Goal: Task Accomplishment & Management: Manage account settings

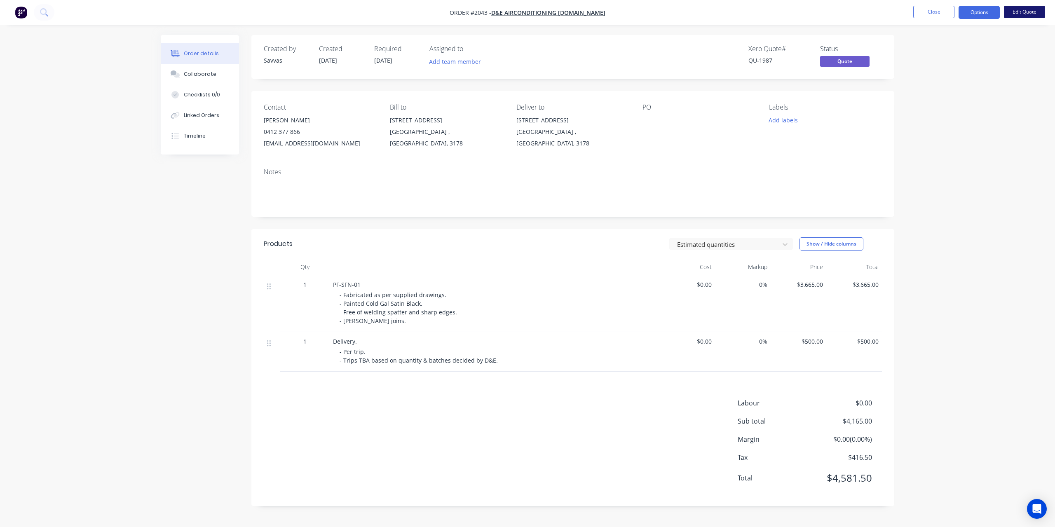
click at [1018, 15] on button "Edit Quote" at bounding box center [1024, 12] width 41 height 12
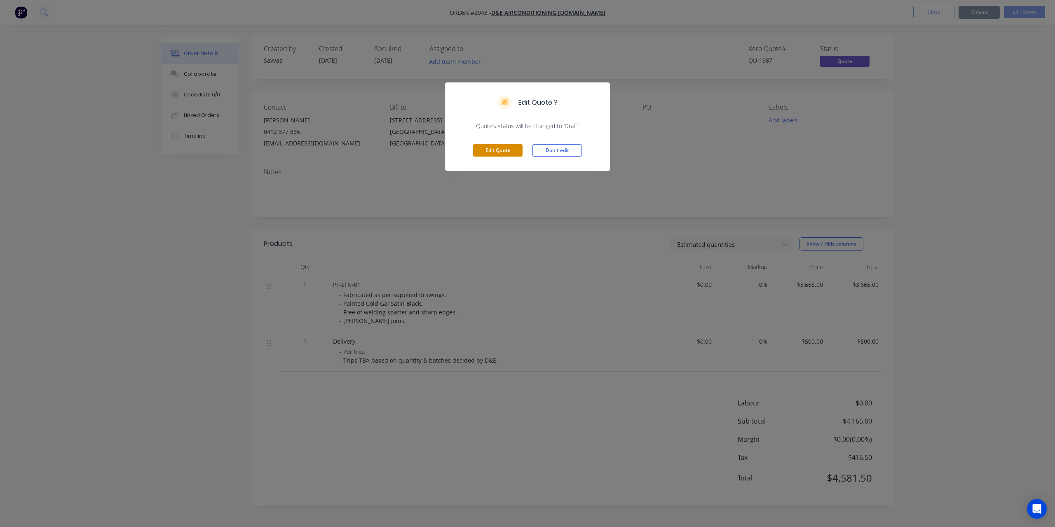
click at [511, 150] on button "Edit Quote" at bounding box center [497, 150] width 49 height 12
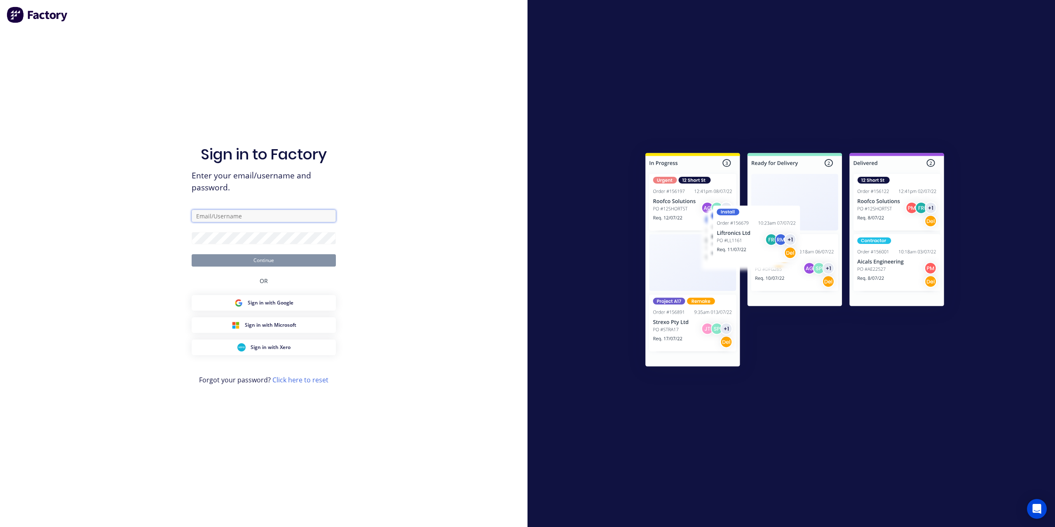
type input "[EMAIL_ADDRESS][DOMAIN_NAME]"
click at [304, 255] on button "Continue" at bounding box center [264, 260] width 144 height 12
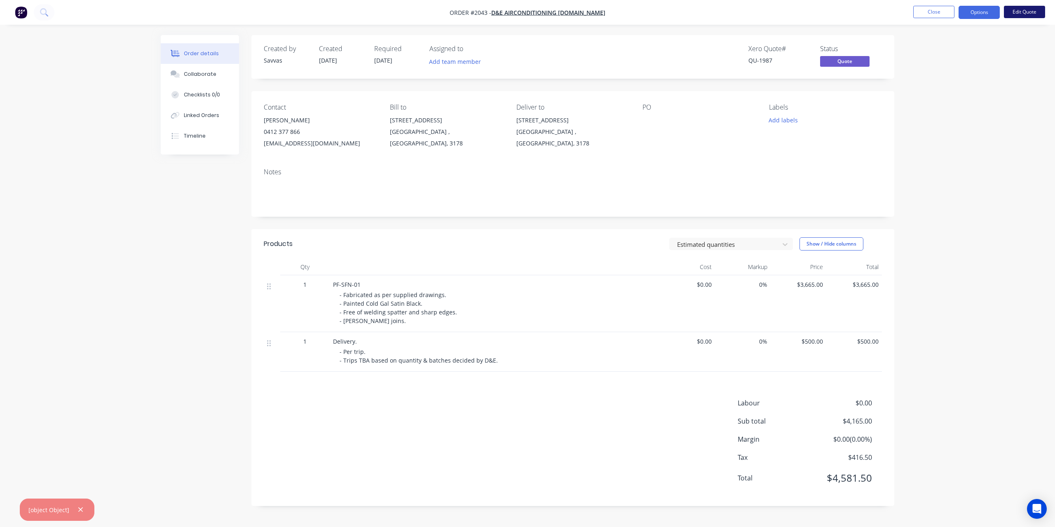
click at [1025, 15] on button "Edit Quote" at bounding box center [1024, 12] width 41 height 12
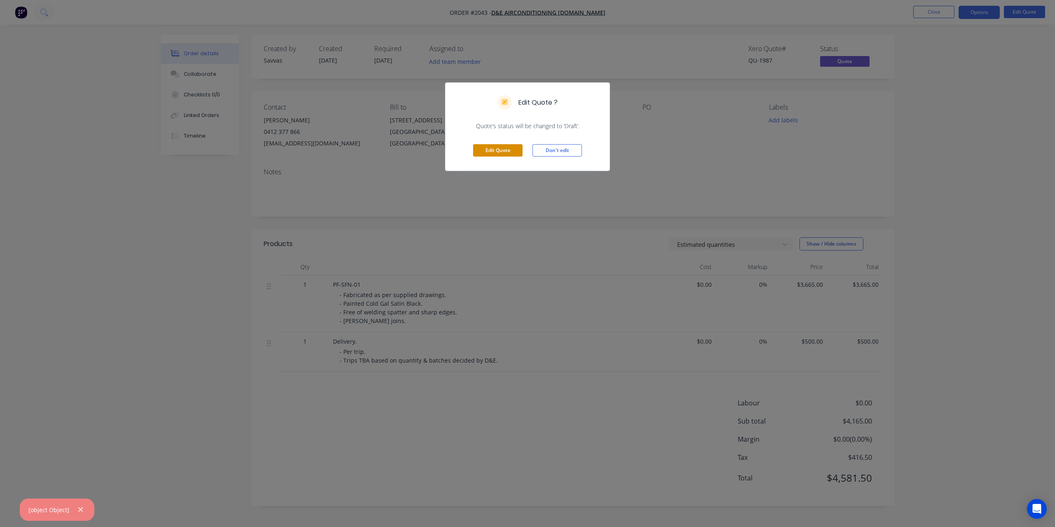
click at [499, 152] on button "Edit Quote" at bounding box center [497, 150] width 49 height 12
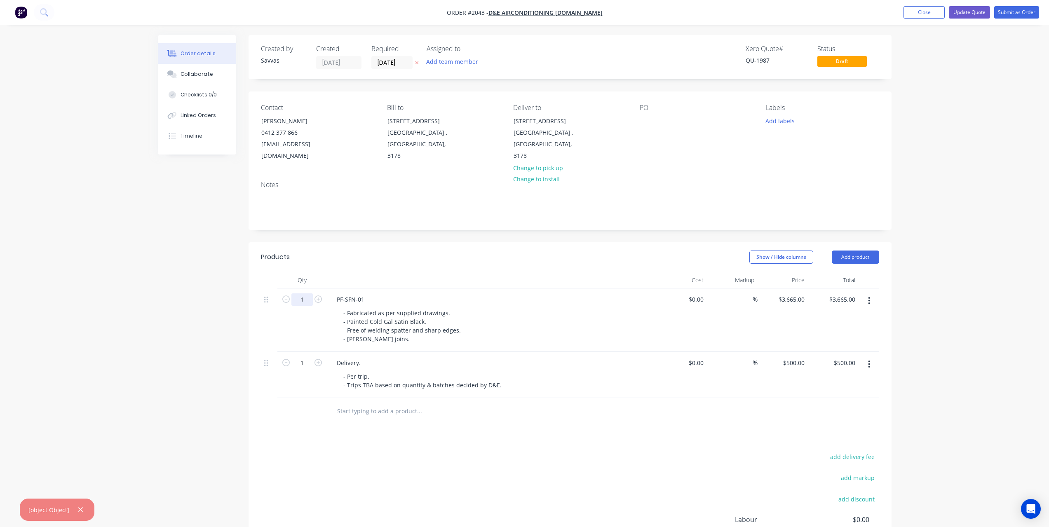
click at [301, 296] on input "1" at bounding box center [301, 299] width 21 height 12
type input "35"
type input "$128,275.00"
click at [396, 263] on div "Show / Hide columns Add product" at bounding box center [635, 257] width 487 height 13
click at [790, 300] on input "3665" at bounding box center [793, 299] width 30 height 12
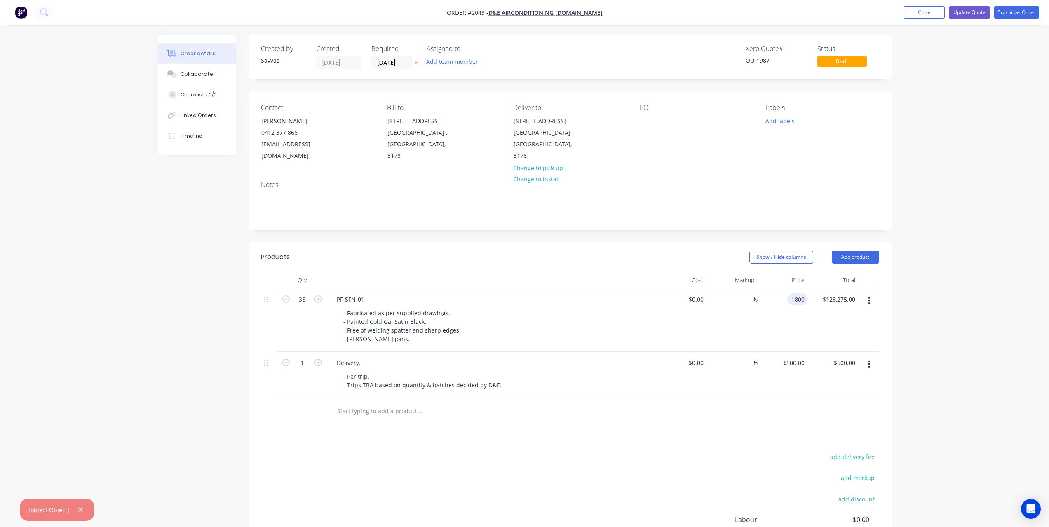
type input "$1,800.00"
type input "$63,000.00"
click at [644, 270] on header "Products Show / Hide columns Add product" at bounding box center [569, 257] width 643 height 30
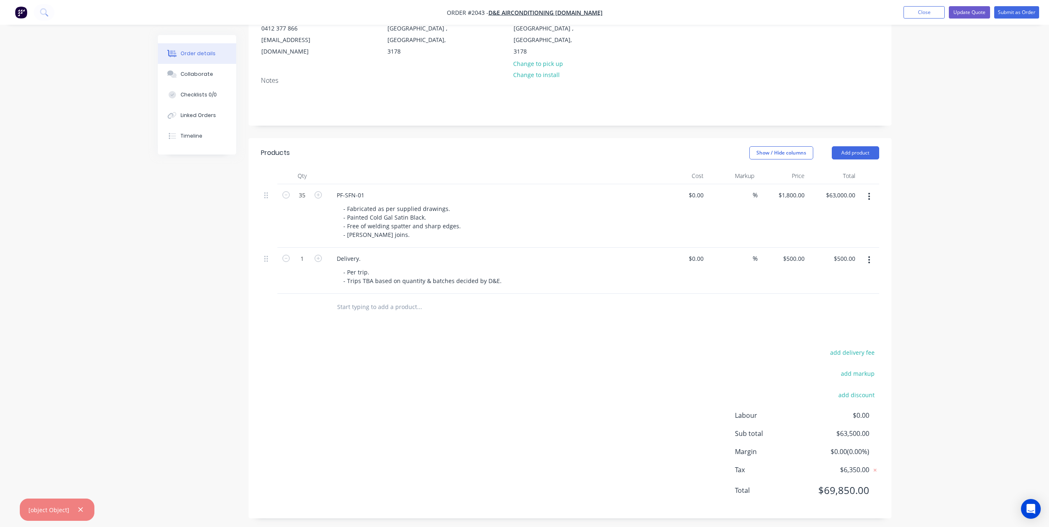
scroll to position [108, 0]
click at [874, 254] on button "button" at bounding box center [868, 256] width 19 height 15
click at [841, 321] on button "Delete" at bounding box center [840, 327] width 78 height 16
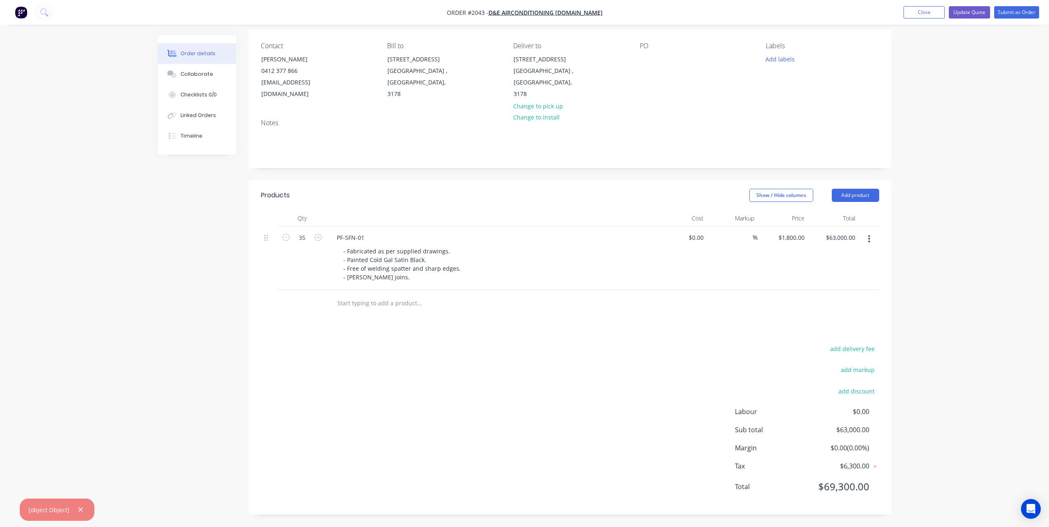
scroll to position [62, 0]
click at [588, 375] on div "add delivery fee add markup add discount Labour $0.00 Sub total $63,000.00 Marg…" at bounding box center [570, 422] width 618 height 159
click at [975, 19] on nav "Order #2043 - D&E Airconditioning [DOMAIN_NAME] Add product Close Update Quote …" at bounding box center [524, 12] width 1049 height 25
click at [794, 237] on input "1800" at bounding box center [793, 238] width 30 height 12
type input "$1,835.00"
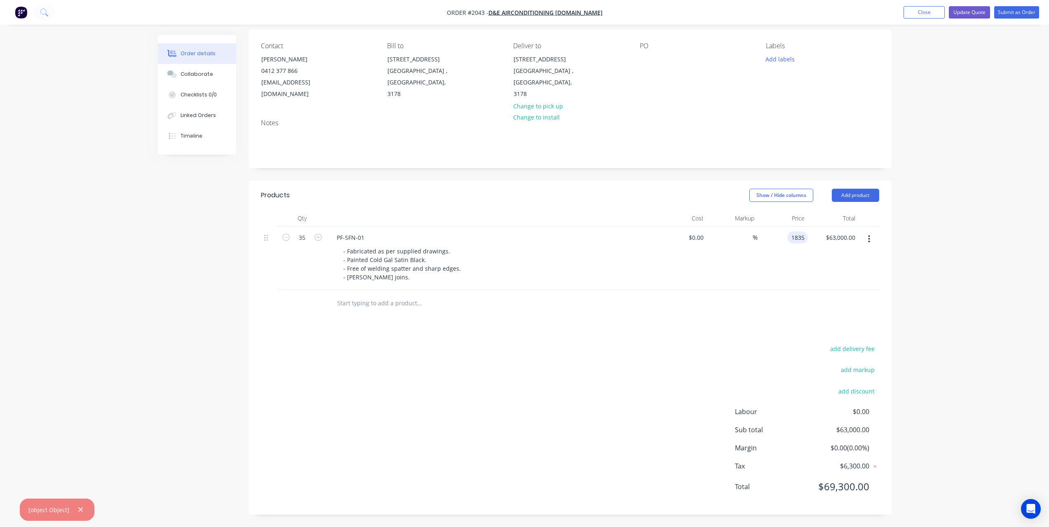
type input "$64,225.00"
click at [649, 361] on div "add delivery fee add markup add discount Labour $0.00 Sub total $63,000.00 Marg…" at bounding box center [570, 422] width 618 height 159
click at [960, 16] on button "Update Quote" at bounding box center [969, 12] width 41 height 12
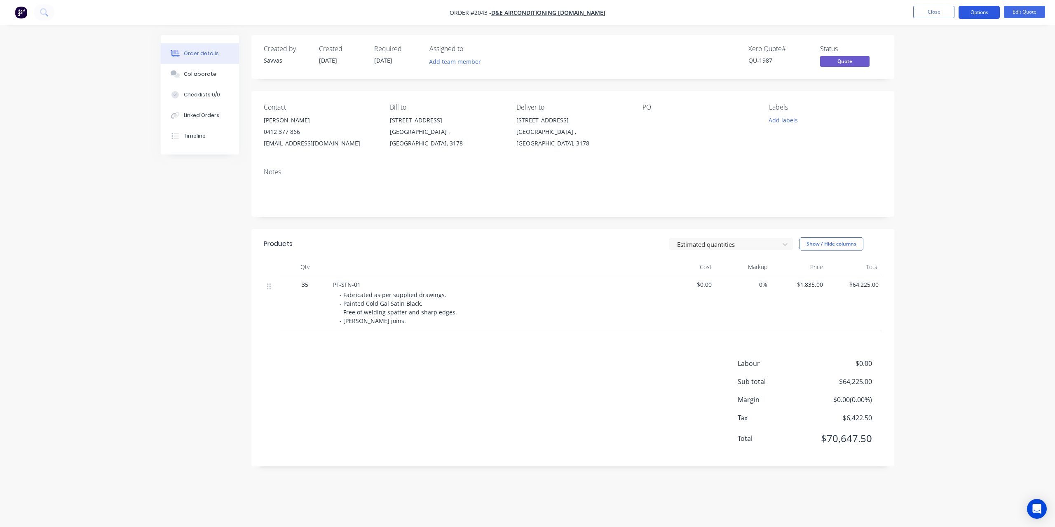
click at [964, 16] on button "Options" at bounding box center [978, 12] width 41 height 13
click at [948, 44] on div "Quote" at bounding box center [954, 50] width 76 height 12
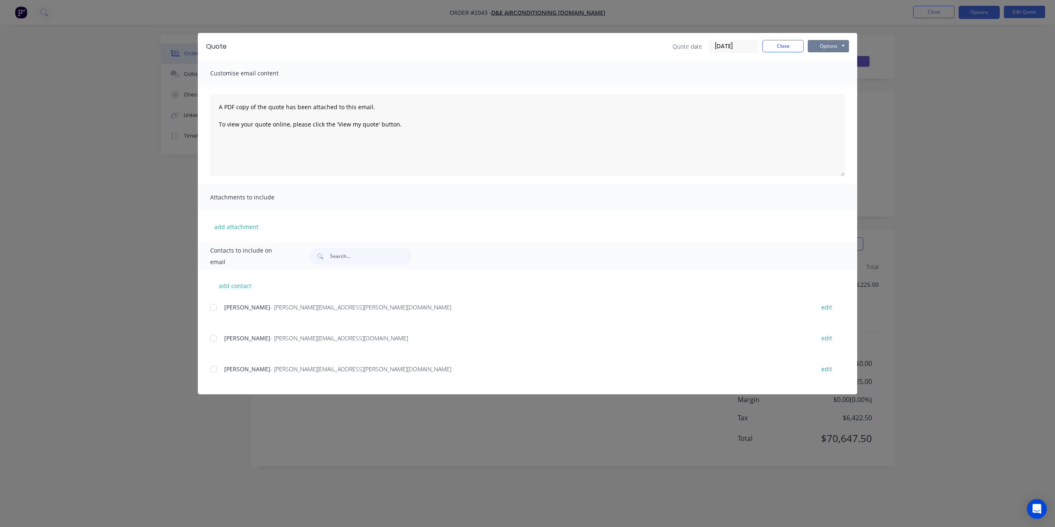
click at [837, 43] on button "Options" at bounding box center [828, 46] width 41 height 12
click at [825, 72] on button "Print" at bounding box center [834, 75] width 53 height 14
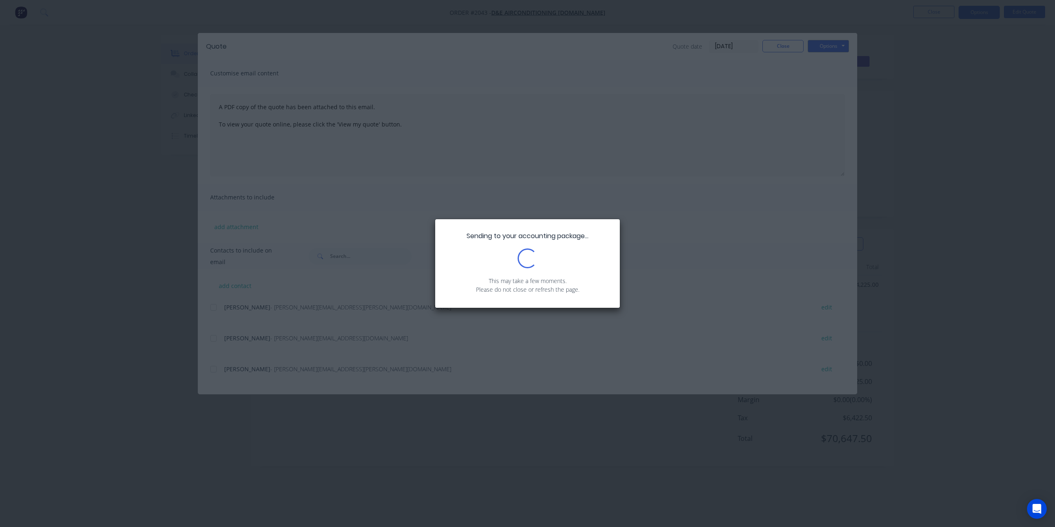
click at [644, 525] on div "Sending to your accounting package... Loading... This may take a few moments. P…" at bounding box center [527, 263] width 1055 height 527
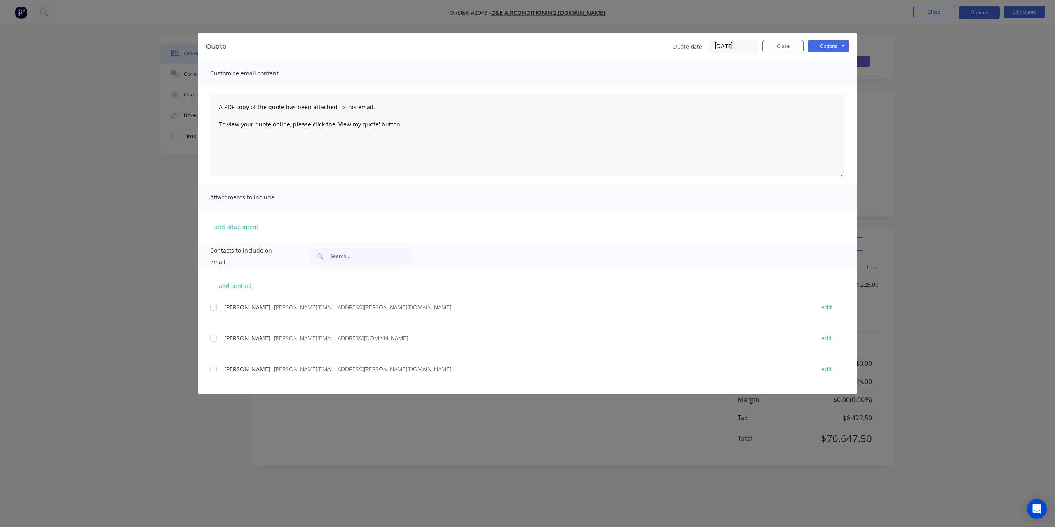
click at [773, 52] on div "Quote date [DATE] Close Options Preview Print Email" at bounding box center [760, 46] width 176 height 13
click at [944, 12] on div "Quote Quote date [DATE] Close Options Preview Print Email Customise email conte…" at bounding box center [527, 263] width 1055 height 527
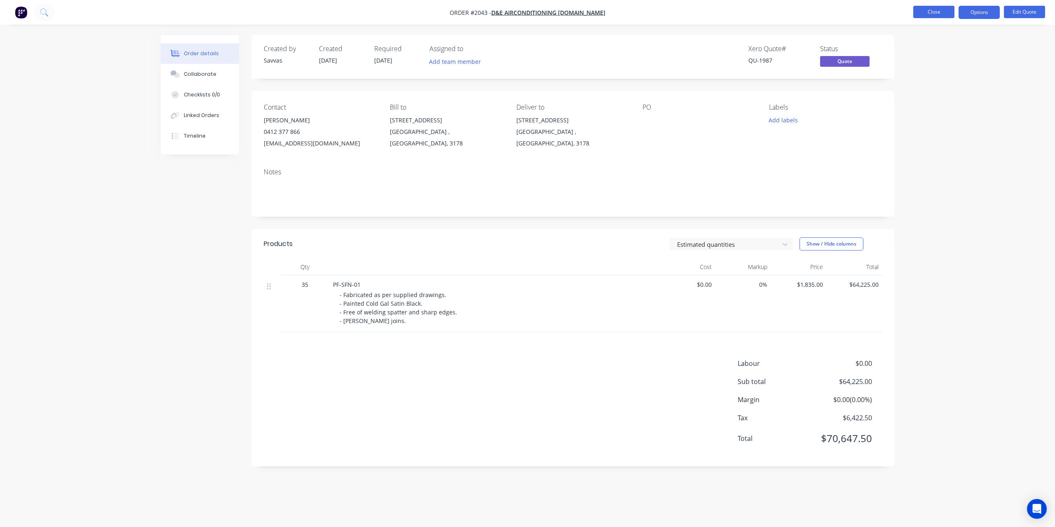
click at [932, 9] on button "Close" at bounding box center [933, 12] width 41 height 12
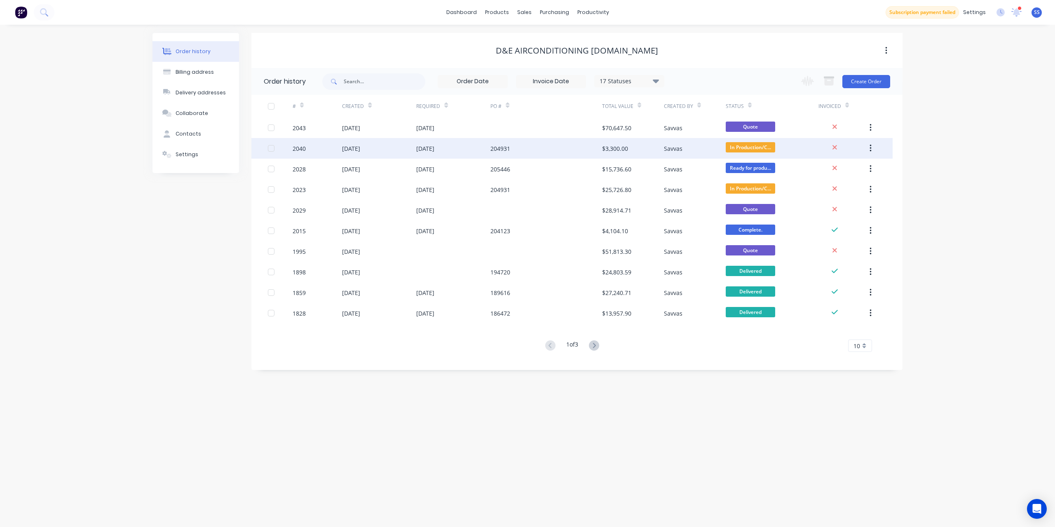
click at [579, 149] on div "204931" at bounding box center [545, 148] width 111 height 21
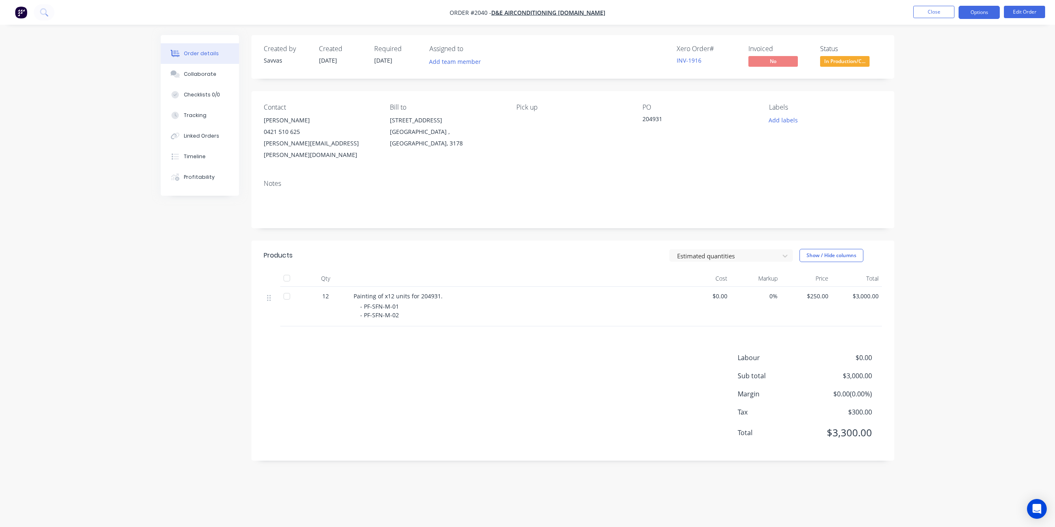
click at [975, 12] on button "Options" at bounding box center [978, 12] width 41 height 13
click at [964, 45] on div "Invoice" at bounding box center [954, 50] width 76 height 12
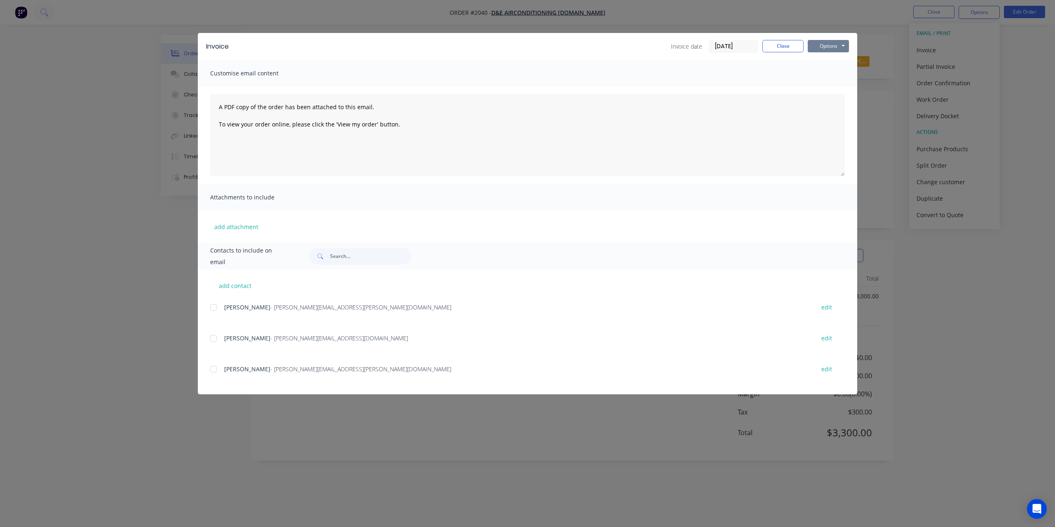
click at [839, 48] on button "Options" at bounding box center [828, 46] width 41 height 12
click at [825, 71] on button "Print" at bounding box center [834, 75] width 53 height 14
click at [778, 49] on button "Close" at bounding box center [782, 46] width 41 height 12
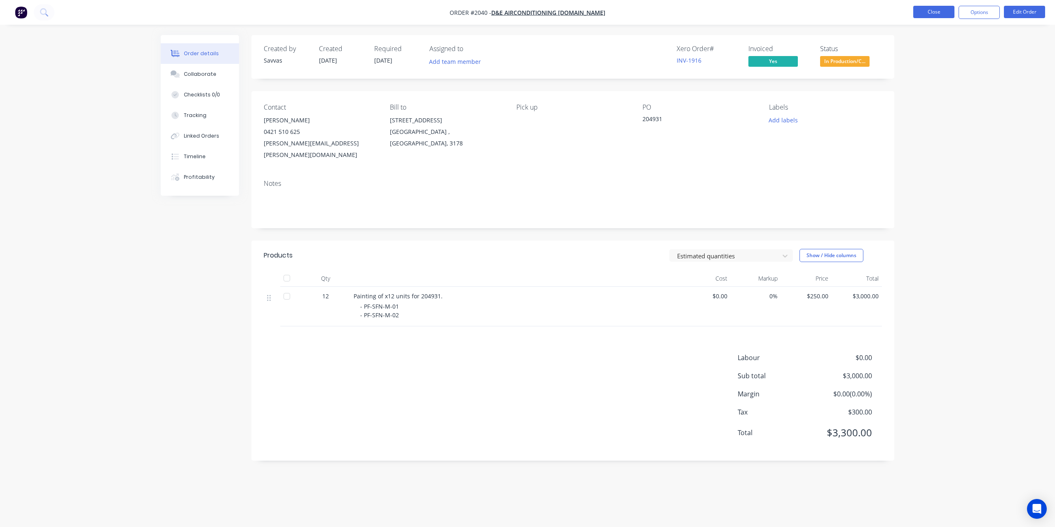
click at [922, 9] on button "Close" at bounding box center [933, 12] width 41 height 12
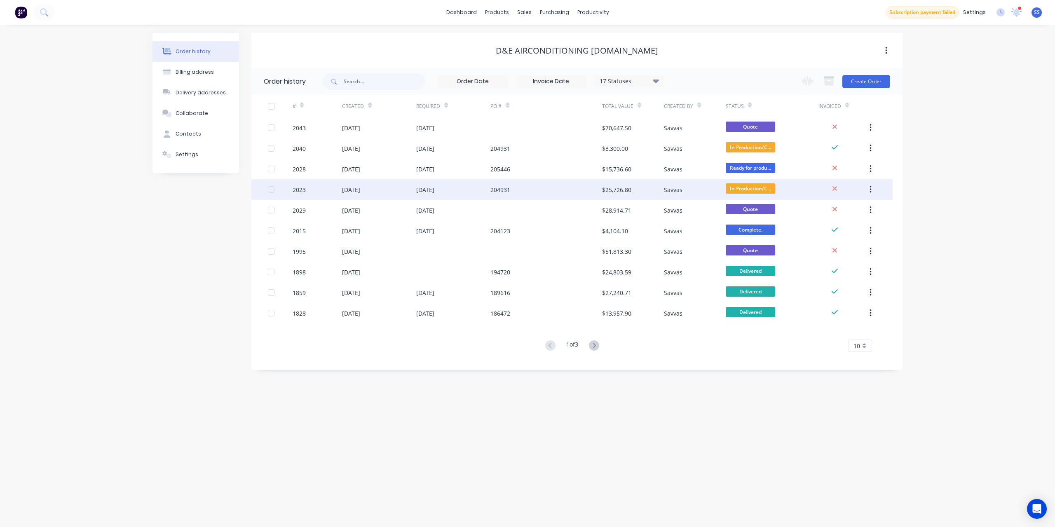
click at [583, 194] on div "204931" at bounding box center [545, 189] width 111 height 21
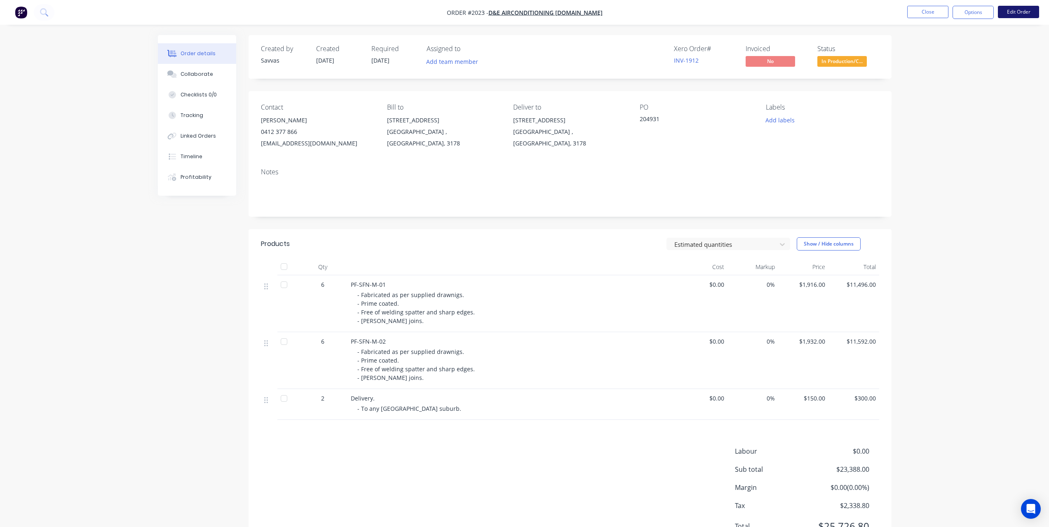
click at [1001, 8] on button "Edit Order" at bounding box center [1018, 12] width 41 height 12
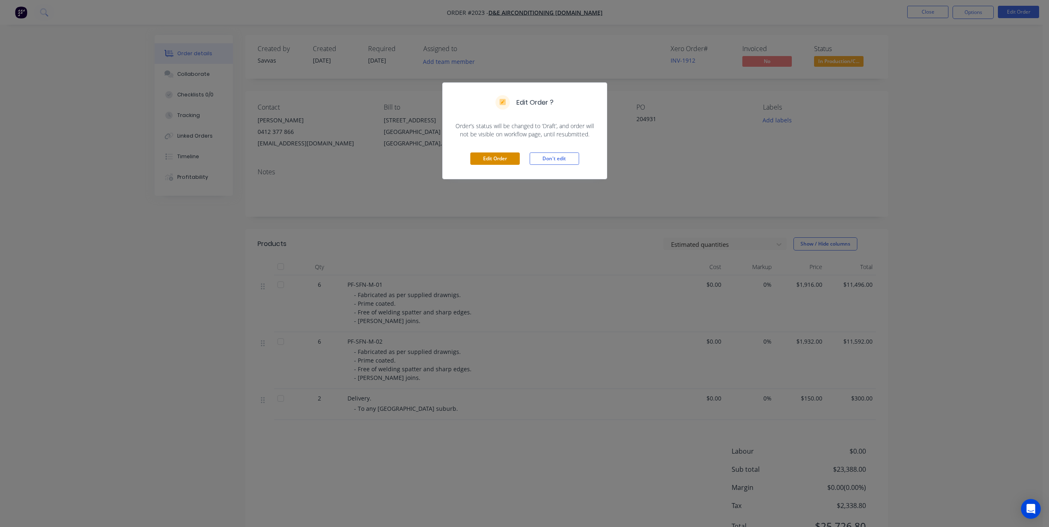
click at [497, 155] on button "Edit Order" at bounding box center [494, 158] width 49 height 12
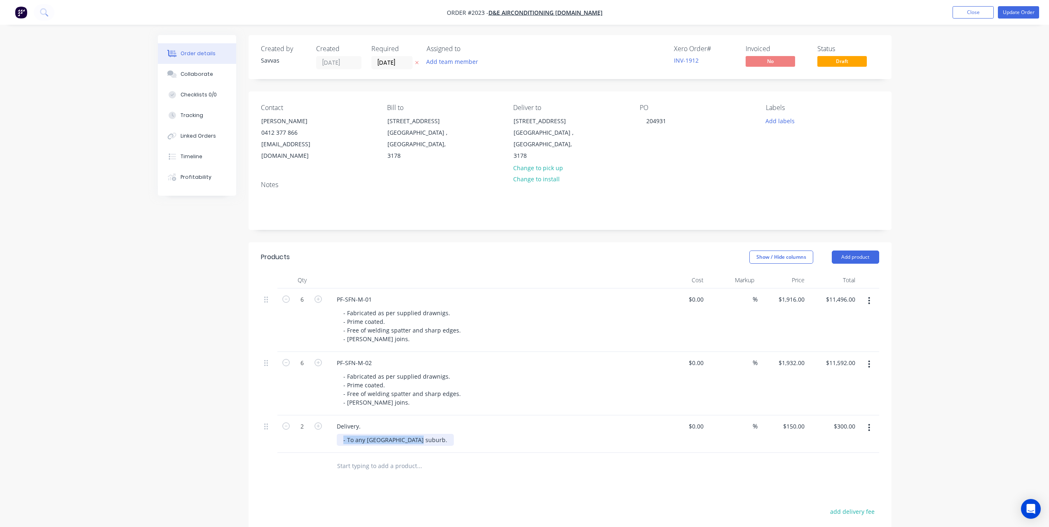
drag, startPoint x: 419, startPoint y: 440, endPoint x: 290, endPoint y: 426, distance: 129.3
click at [285, 438] on div "2 Delivery. - To any [GEOGRAPHIC_DATA] suburb. $0.00 $0.00 % $150.00 $150.00 $3…" at bounding box center [570, 433] width 618 height 37
click at [287, 426] on icon "button" at bounding box center [285, 425] width 7 height 7
type input "1"
type input "$150.00"
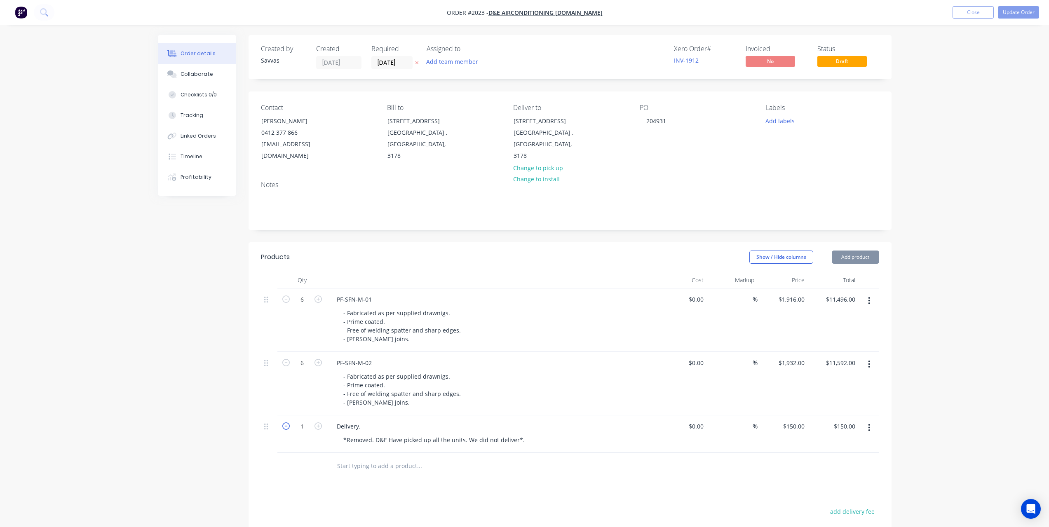
click at [287, 426] on icon "button" at bounding box center [285, 425] width 7 height 7
type input "0"
type input "$0.00"
click at [311, 463] on div at bounding box center [301, 466] width 49 height 27
type input "150"
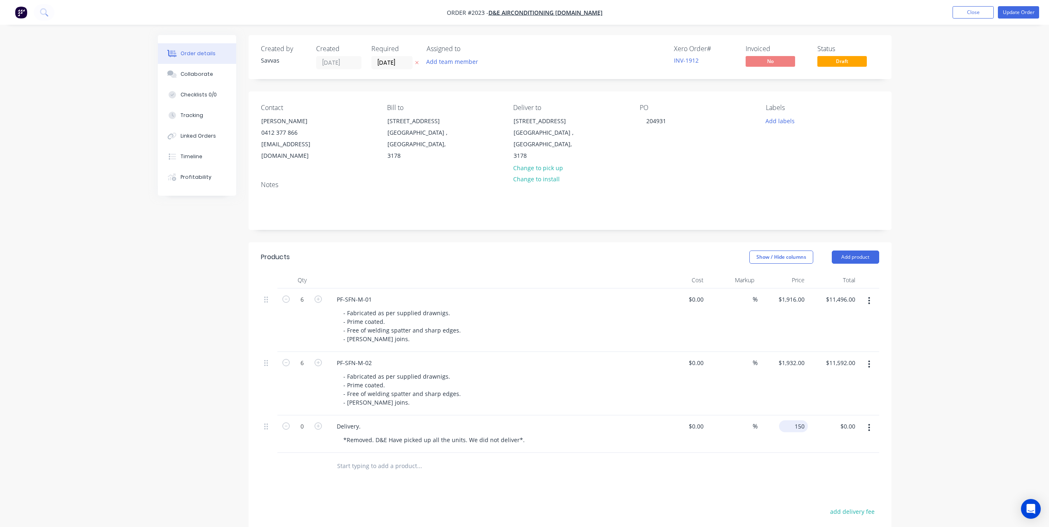
click at [801, 427] on input "150" at bounding box center [795, 426] width 26 height 12
click at [801, 427] on input "150" at bounding box center [801, 426] width 14 height 12
type input "$0.00"
click at [554, 475] on div at bounding box center [475, 466] width 297 height 27
click at [1011, 12] on button "Update Order" at bounding box center [1018, 12] width 41 height 12
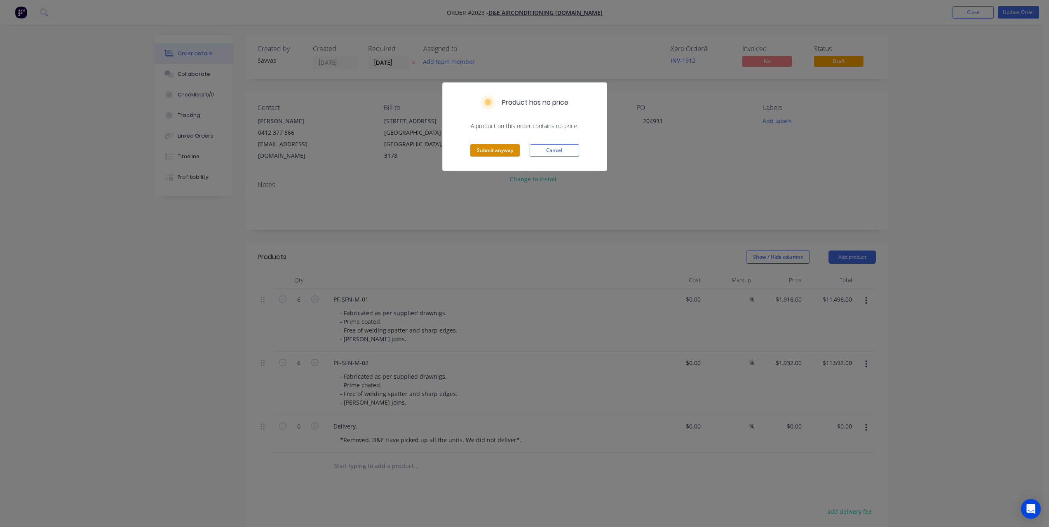
click at [510, 155] on button "Submit anyway" at bounding box center [494, 150] width 49 height 12
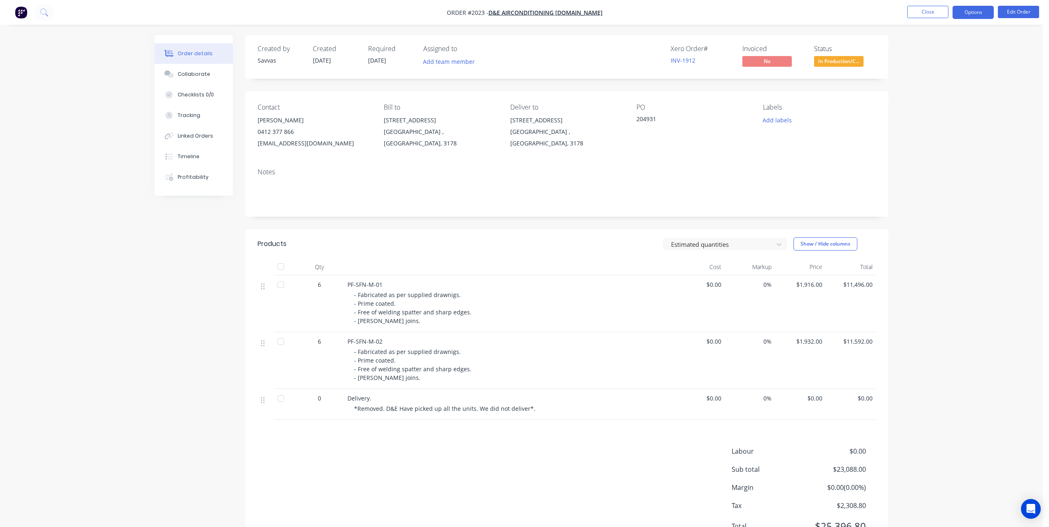
click at [964, 15] on button "Options" at bounding box center [972, 12] width 41 height 13
click at [928, 48] on div "Invoice" at bounding box center [948, 50] width 76 height 12
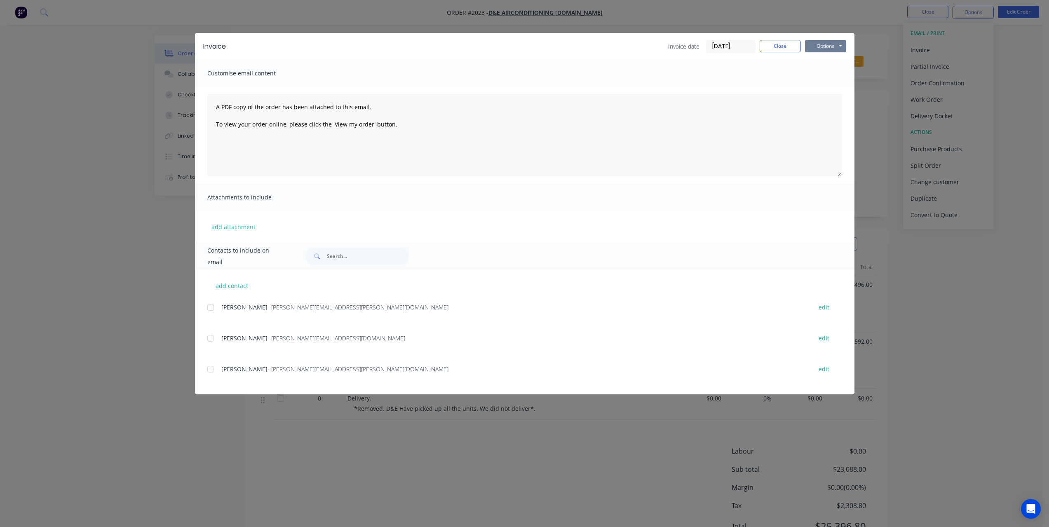
click at [843, 49] on button "Options" at bounding box center [825, 46] width 41 height 12
click at [837, 73] on button "Print" at bounding box center [831, 75] width 53 height 14
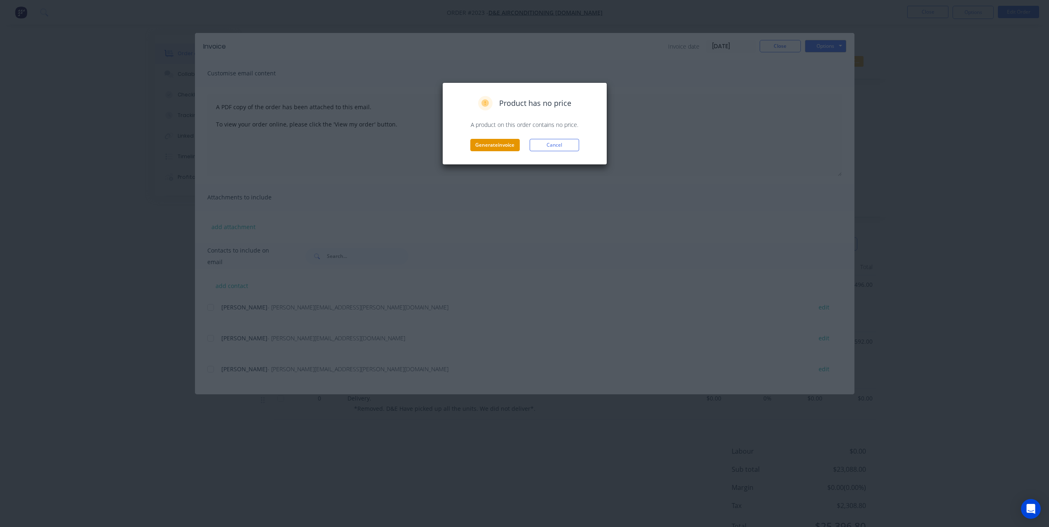
click at [491, 146] on button "Generate invoice" at bounding box center [494, 145] width 49 height 12
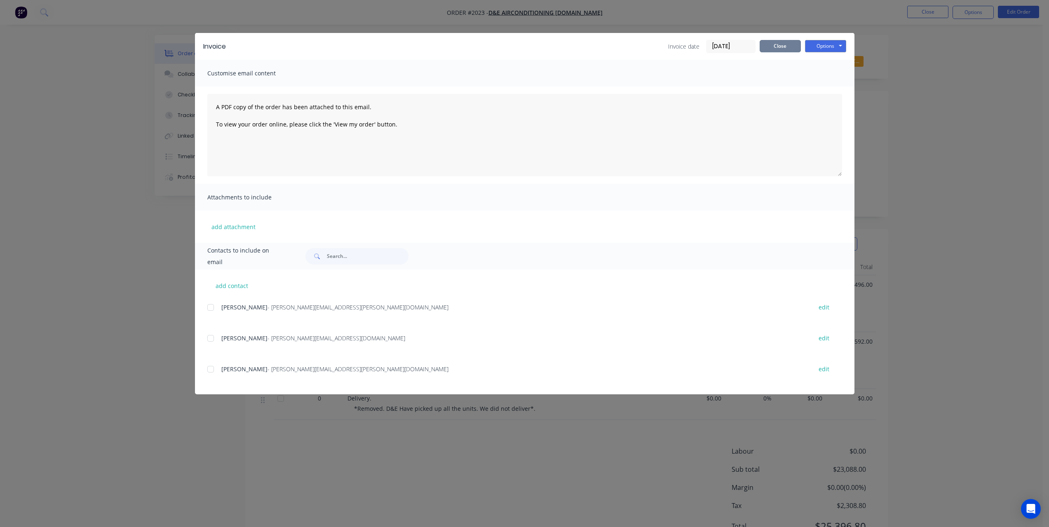
click at [779, 47] on button "Close" at bounding box center [779, 46] width 41 height 12
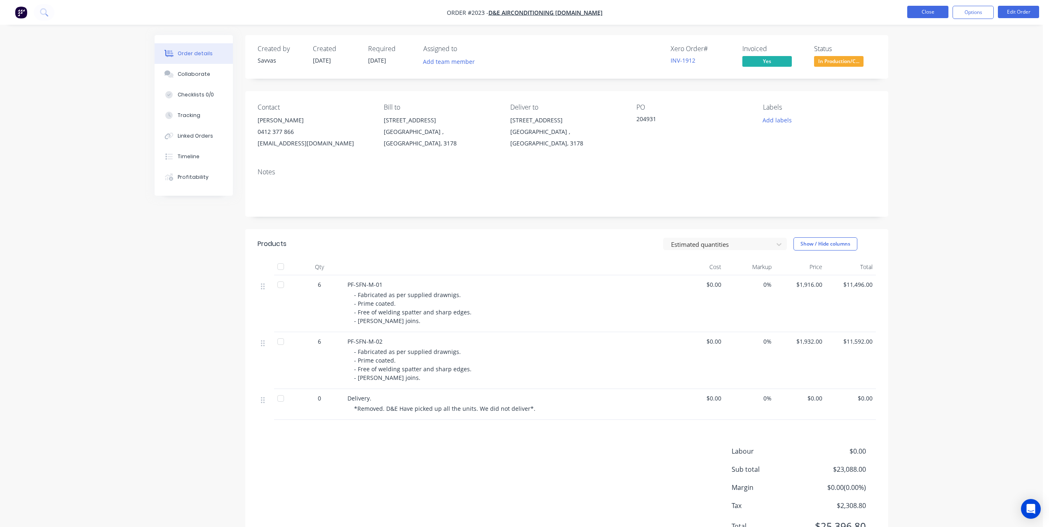
click at [914, 8] on button "Close" at bounding box center [927, 12] width 41 height 12
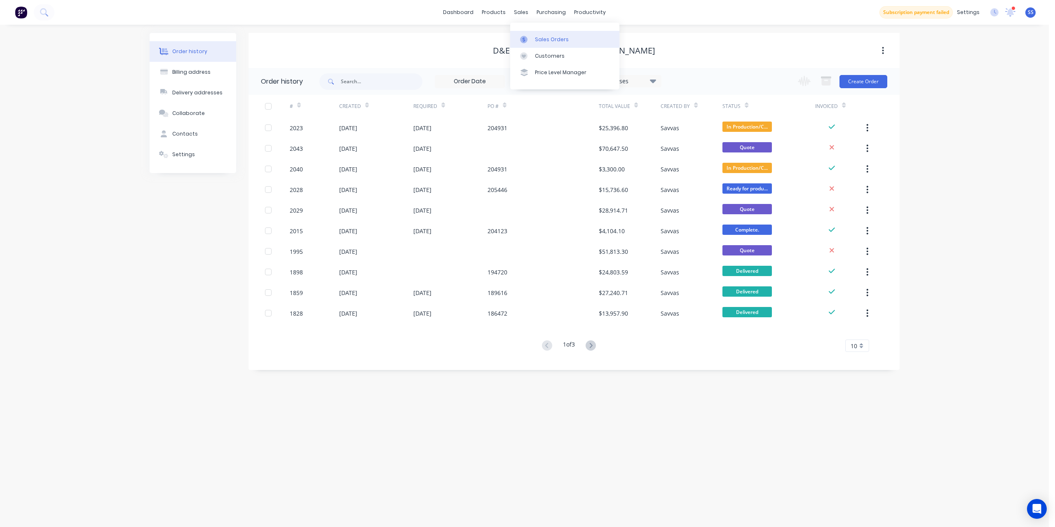
click at [543, 44] on link "Sales Orders" at bounding box center [564, 39] width 109 height 16
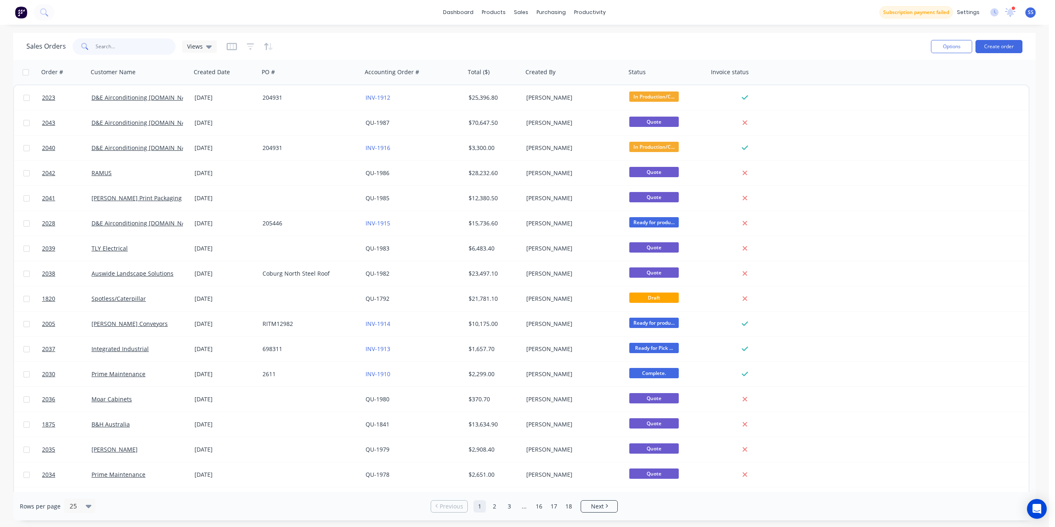
click at [133, 49] on input "text" at bounding box center [136, 46] width 80 height 16
type input "love tea"
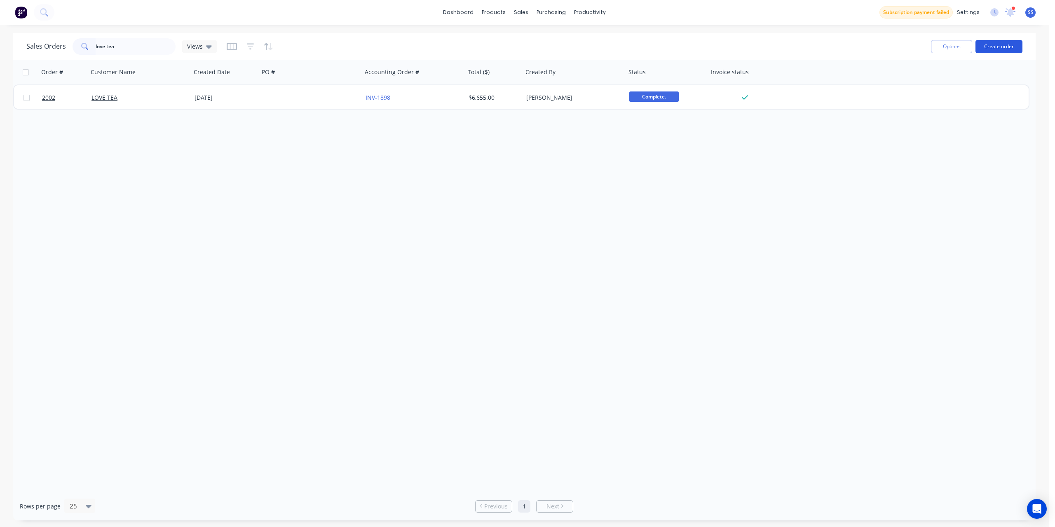
click at [994, 41] on button "Create order" at bounding box center [998, 46] width 47 height 13
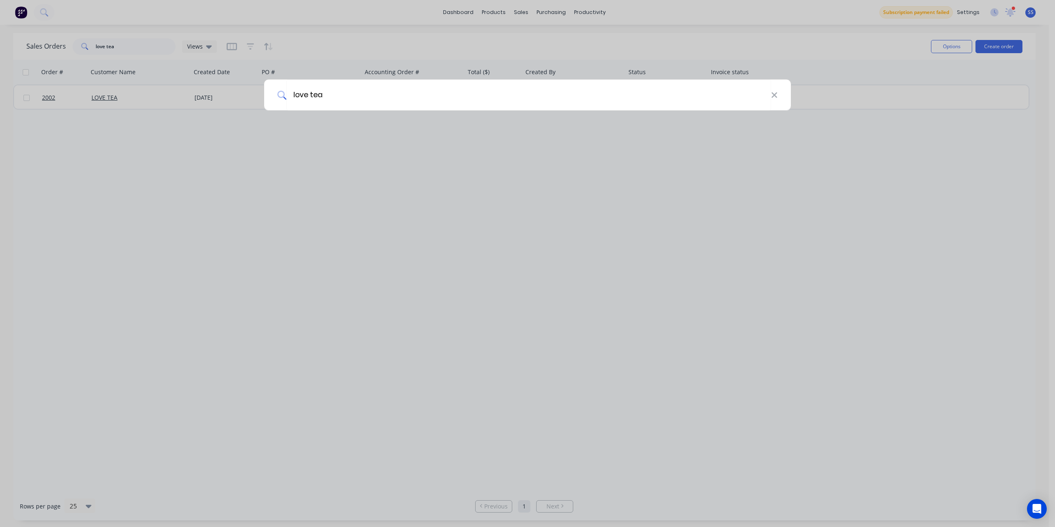
type input "love tea"
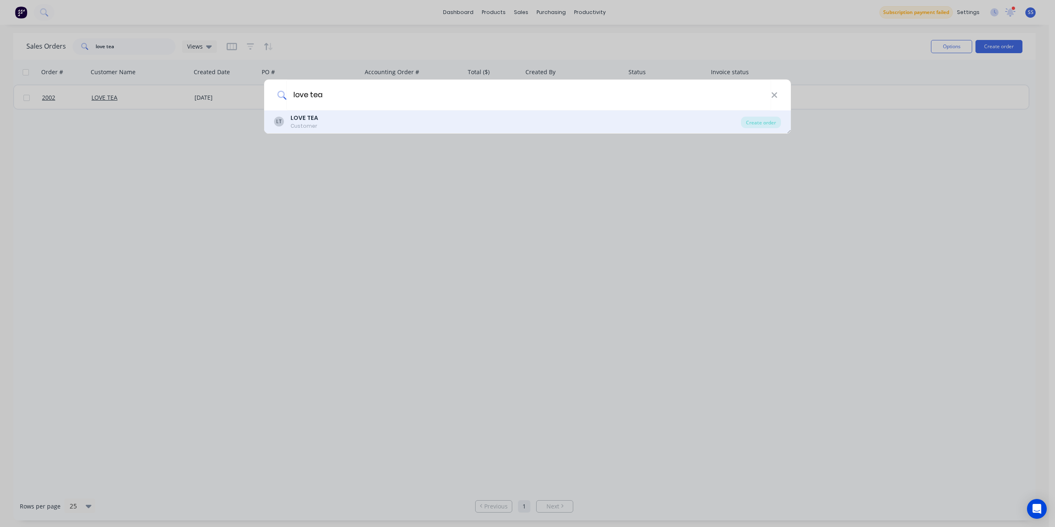
click at [313, 127] on div "Customer" at bounding box center [305, 125] width 28 height 7
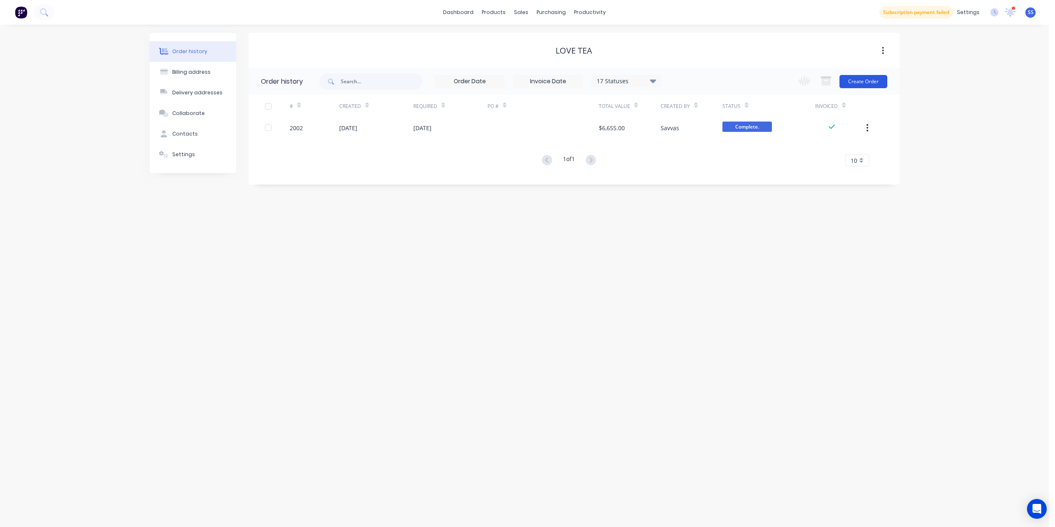
click at [864, 84] on button "Create Order" at bounding box center [863, 81] width 48 height 13
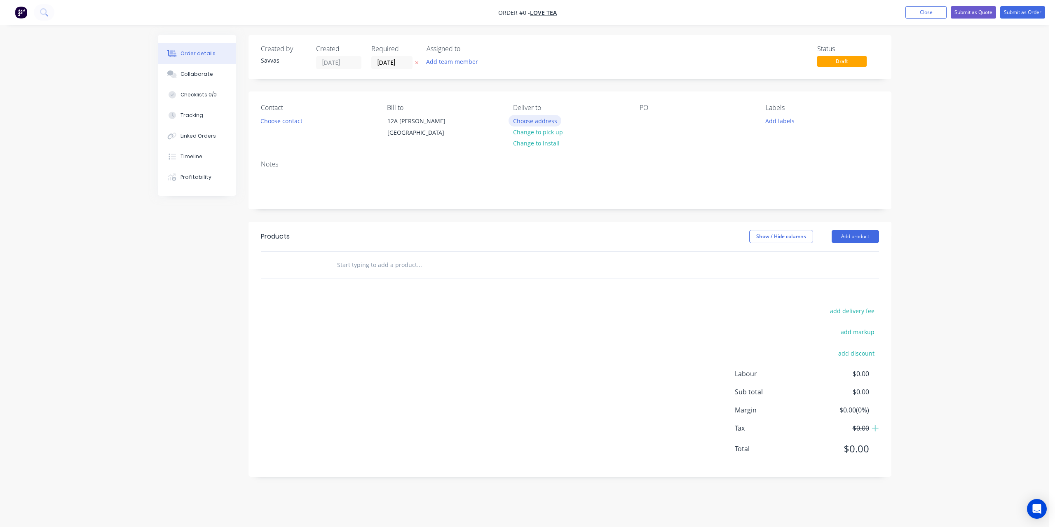
click at [532, 119] on button "Choose address" at bounding box center [534, 120] width 53 height 11
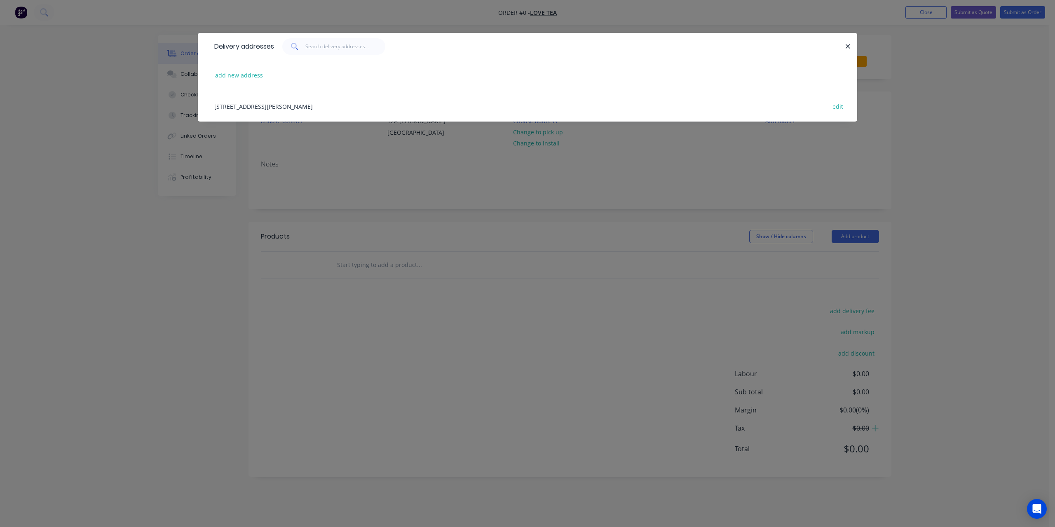
click at [476, 113] on div "[STREET_ADDRESS][PERSON_NAME] edit" at bounding box center [527, 106] width 635 height 31
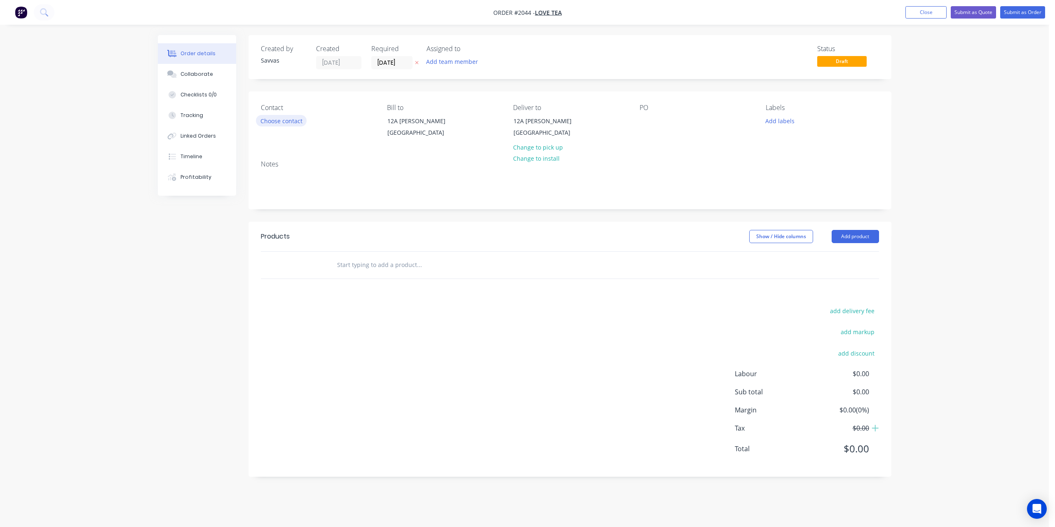
click at [283, 125] on button "Choose contact" at bounding box center [281, 120] width 51 height 11
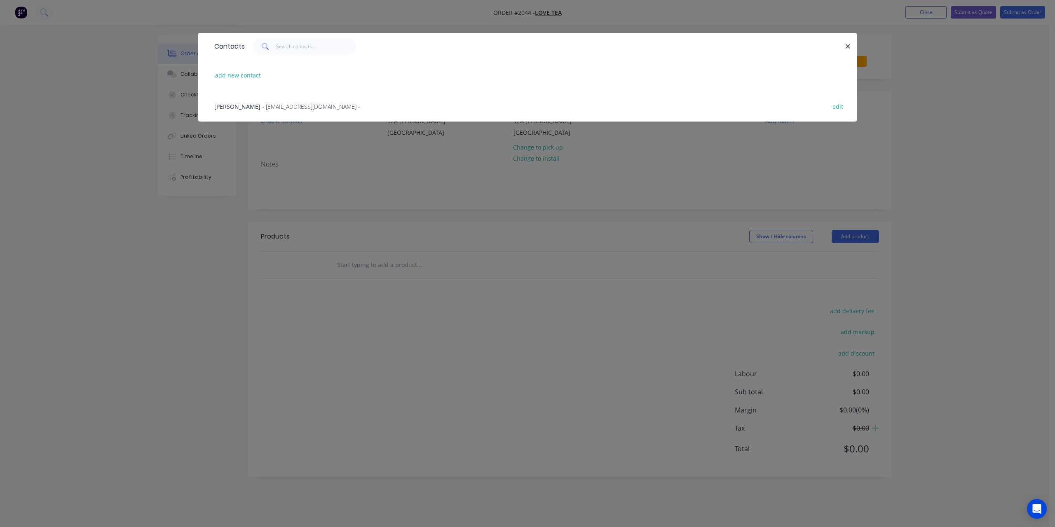
click at [313, 110] on div "[PERSON_NAME] - [EMAIL_ADDRESS][DOMAIN_NAME] - edit" at bounding box center [527, 106] width 635 height 31
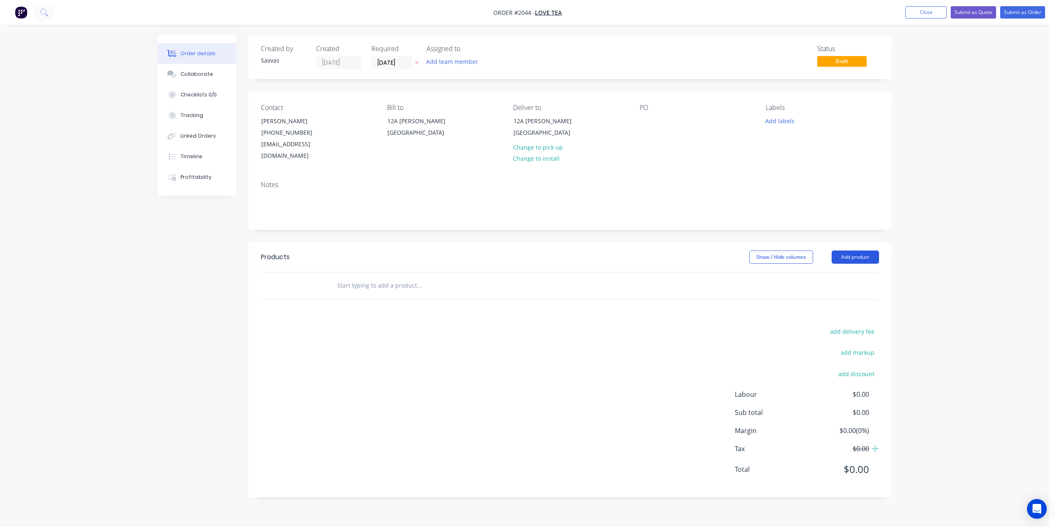
click at [853, 251] on button "Add product" at bounding box center [855, 257] width 47 height 13
click at [828, 288] on div "Basic product" at bounding box center [839, 294] width 63 height 12
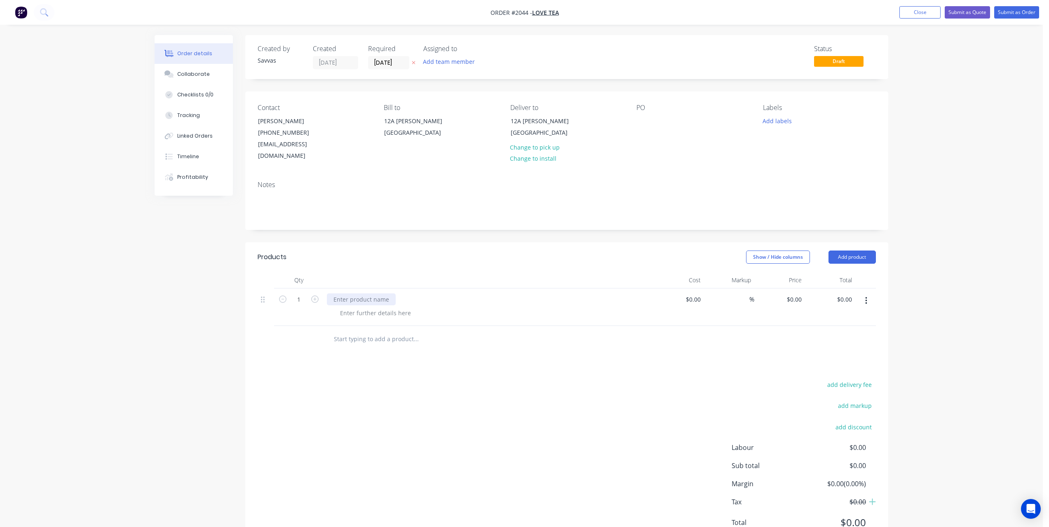
click at [373, 293] on div at bounding box center [361, 299] width 69 height 12
click at [798, 293] on input "0" at bounding box center [795, 299] width 19 height 12
type input "$300.00"
click at [642, 387] on div "add delivery fee add markup add discount Labour $0.00 Sub total $0.00 Margin $0…" at bounding box center [567, 458] width 618 height 159
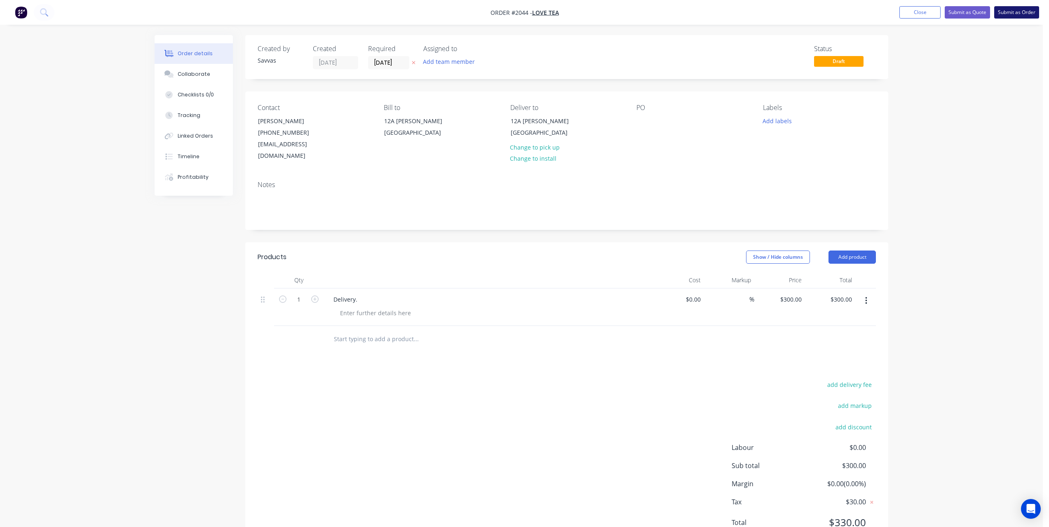
click at [1016, 12] on button "Submit as Order" at bounding box center [1016, 12] width 45 height 12
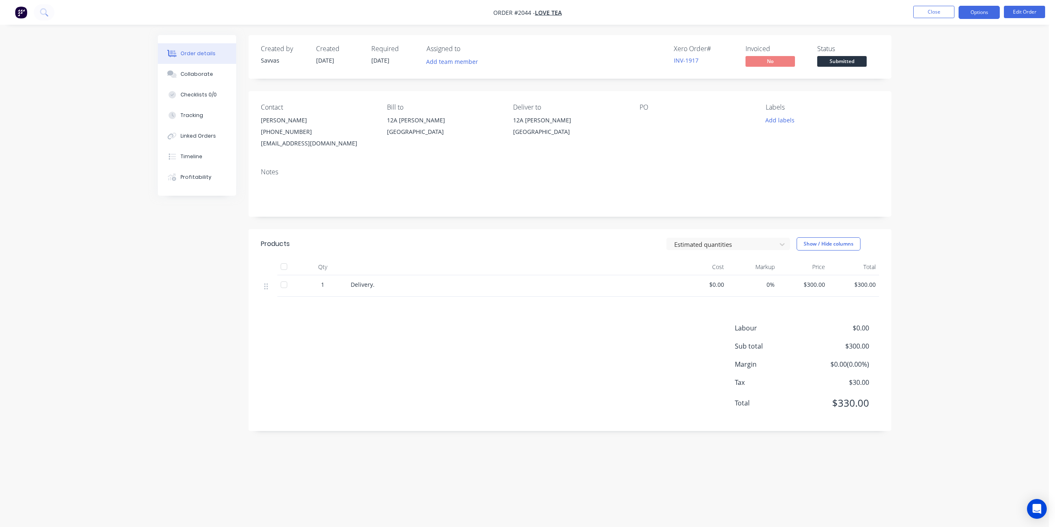
click at [984, 9] on button "Options" at bounding box center [978, 12] width 41 height 13
click at [954, 45] on div "Invoice" at bounding box center [954, 50] width 76 height 12
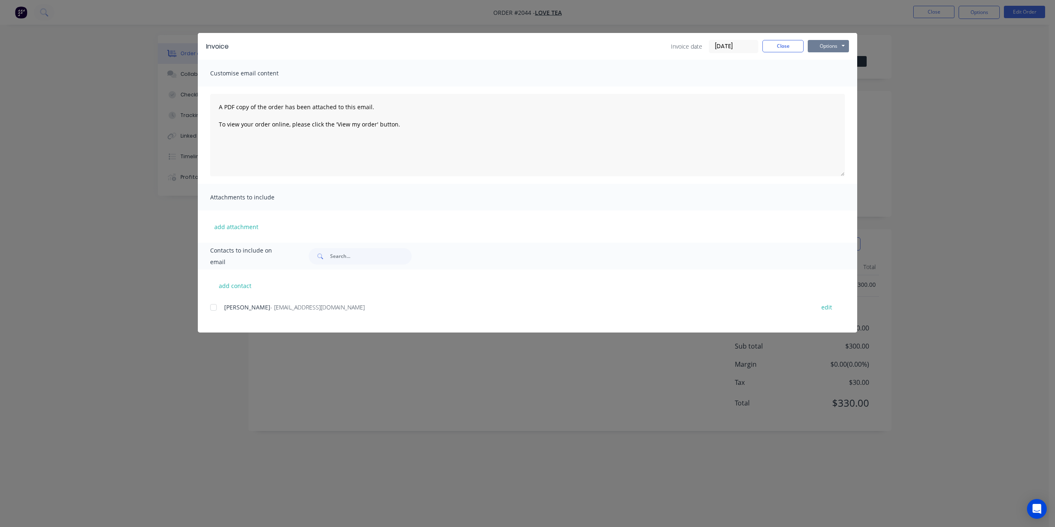
click at [836, 43] on button "Options" at bounding box center [828, 46] width 41 height 12
click at [812, 74] on button "Print" at bounding box center [834, 75] width 53 height 14
click at [814, 45] on button "Options" at bounding box center [828, 46] width 41 height 12
click at [824, 74] on button "Print" at bounding box center [834, 75] width 53 height 14
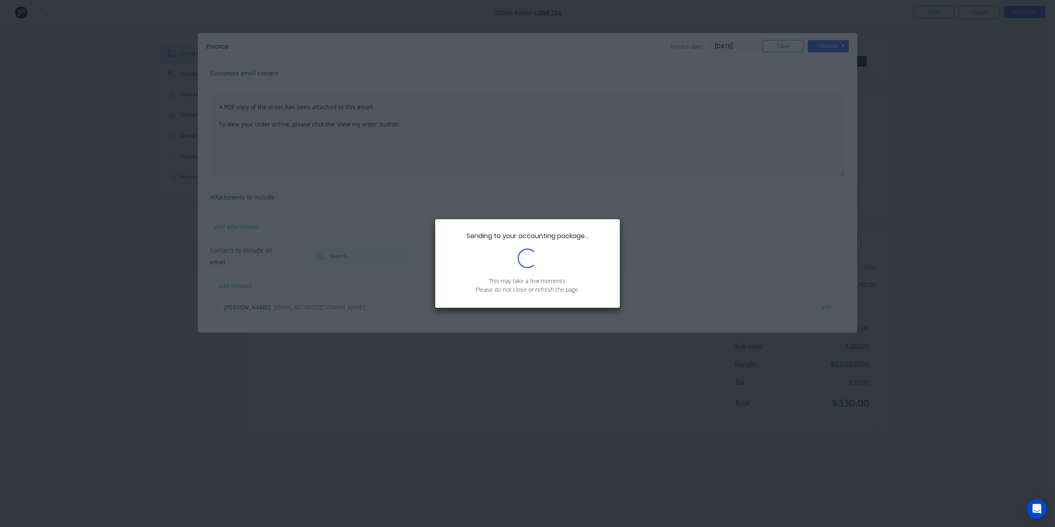
click at [824, 48] on div "Sending to your accounting package... Loading... This may take a few moments. P…" at bounding box center [527, 263] width 1055 height 527
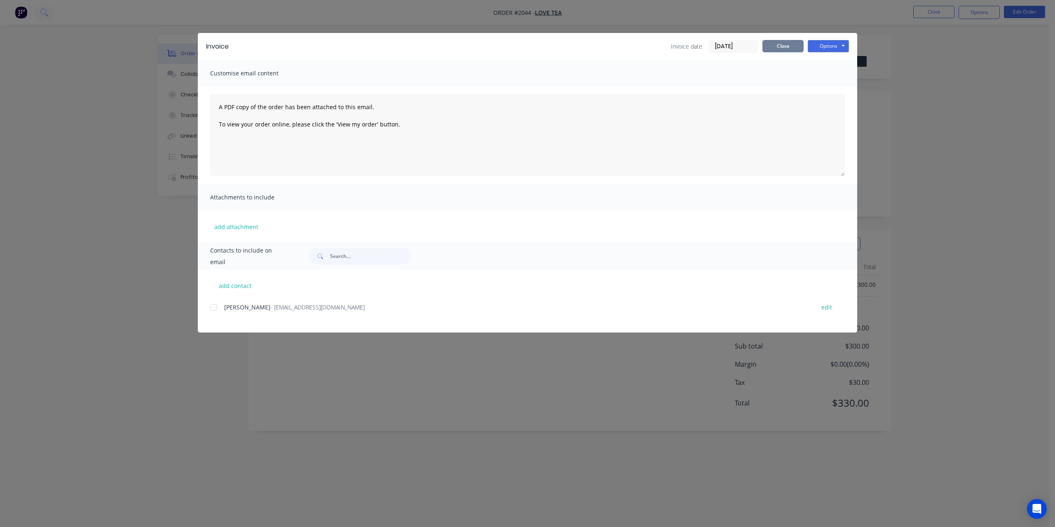
click at [801, 43] on button "Close" at bounding box center [782, 46] width 41 height 12
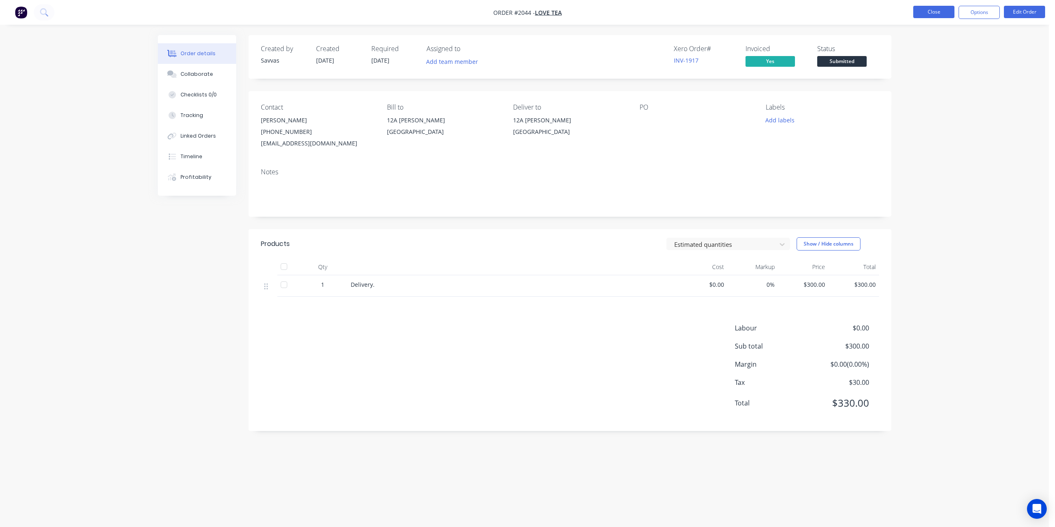
click at [948, 8] on button "Close" at bounding box center [933, 12] width 41 height 12
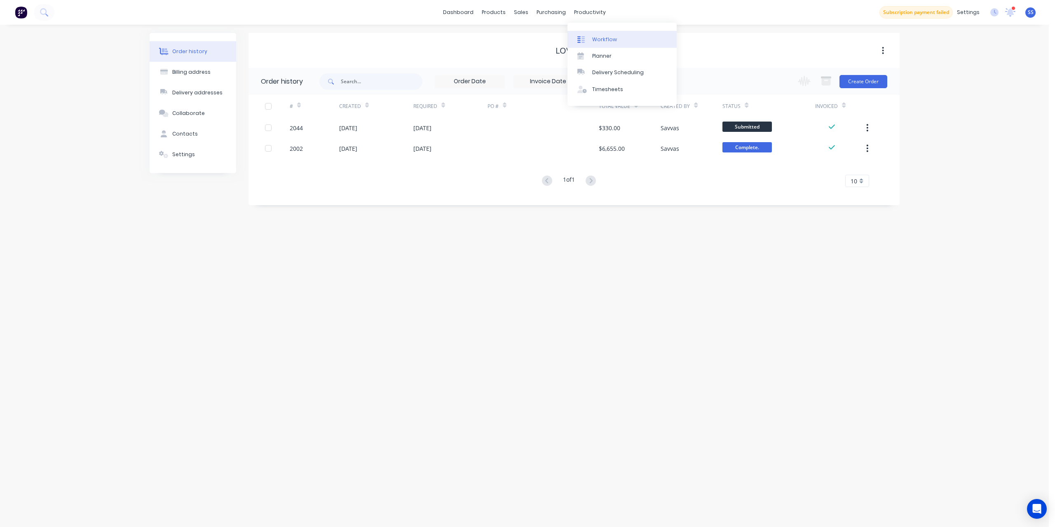
click at [609, 37] on div "Workflow" at bounding box center [604, 39] width 25 height 7
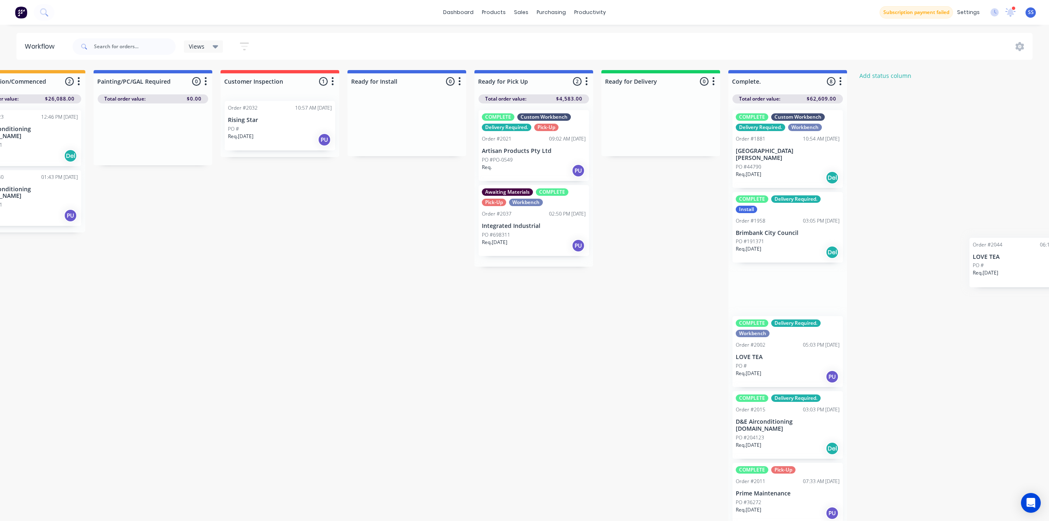
scroll to position [0, 445]
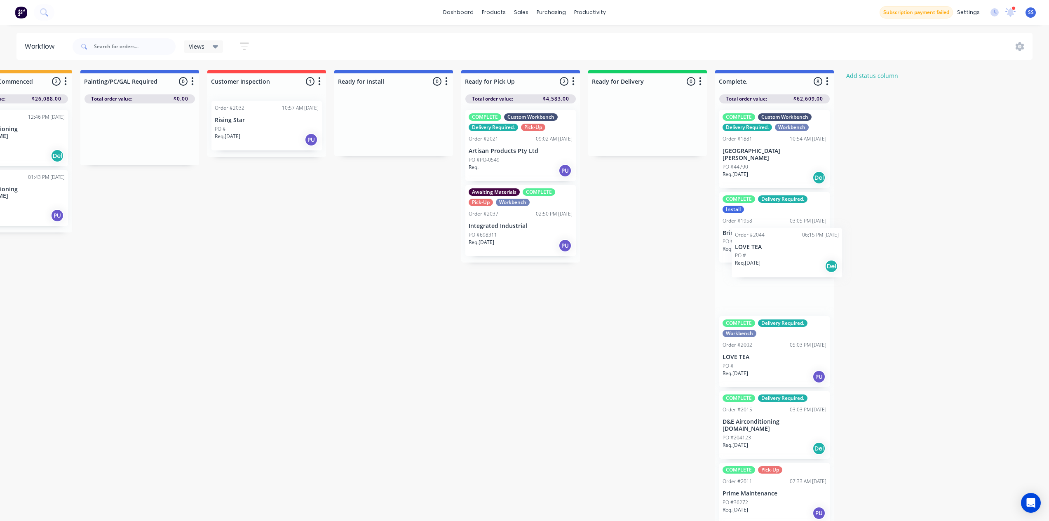
drag, startPoint x: 101, startPoint y: 265, endPoint x: 817, endPoint y: 255, distance: 715.4
click at [817, 255] on div "Submitted 3 Status colour #273444 hex #273444 Save Cancel Summaries Total order…" at bounding box center [296, 297] width 1494 height 455
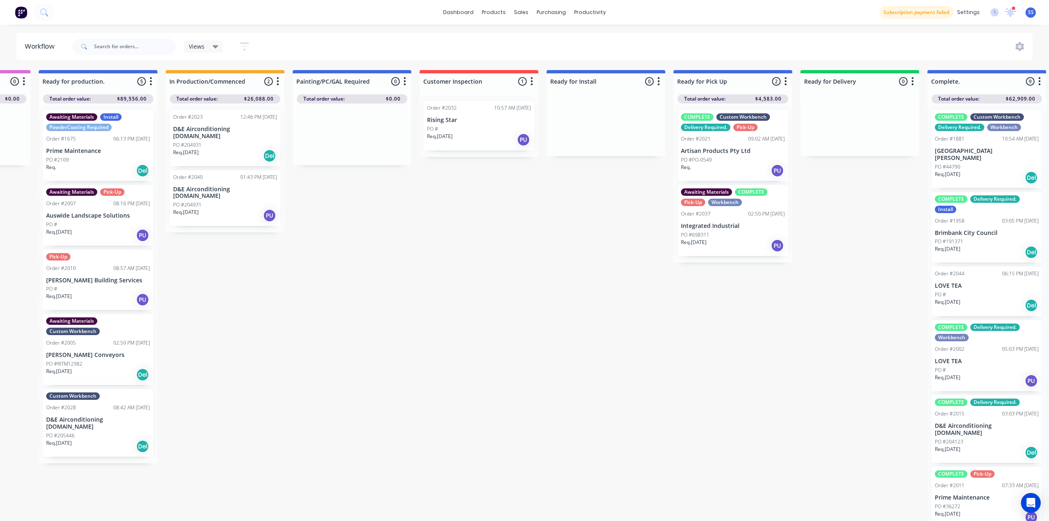
scroll to position [0, 54]
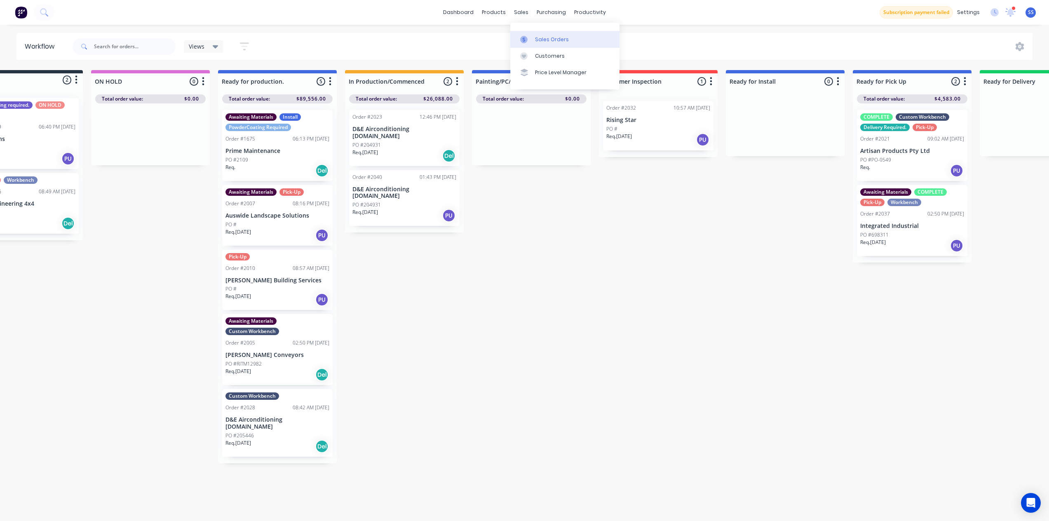
click at [534, 35] on link "Sales Orders" at bounding box center [564, 39] width 109 height 16
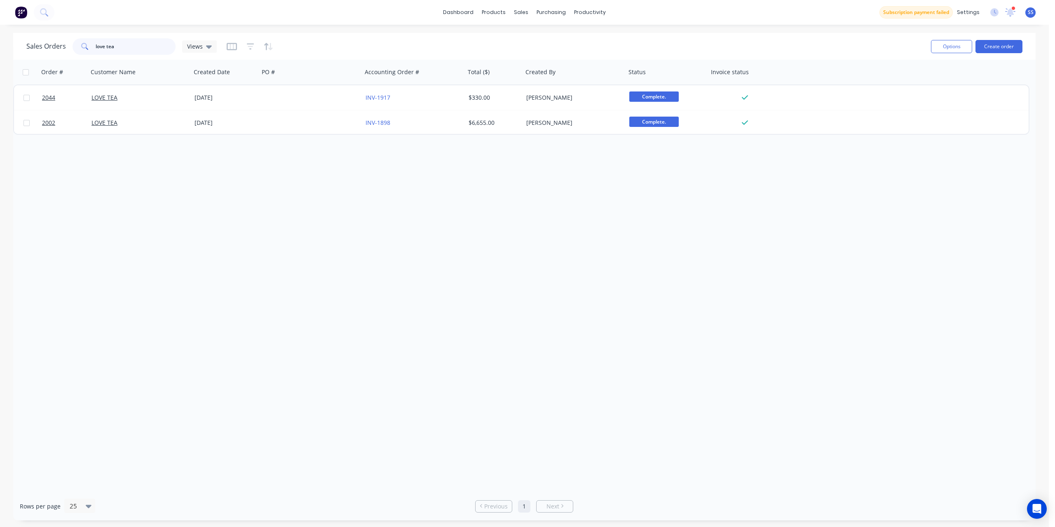
click at [172, 49] on input "love tea" at bounding box center [136, 46] width 80 height 16
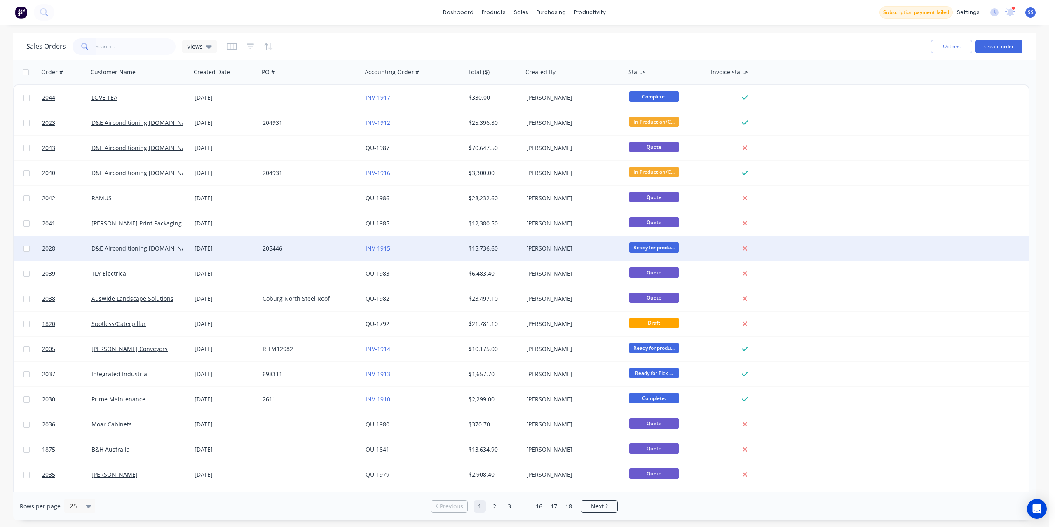
click at [342, 244] on div "205446" at bounding box center [307, 248] width 91 height 8
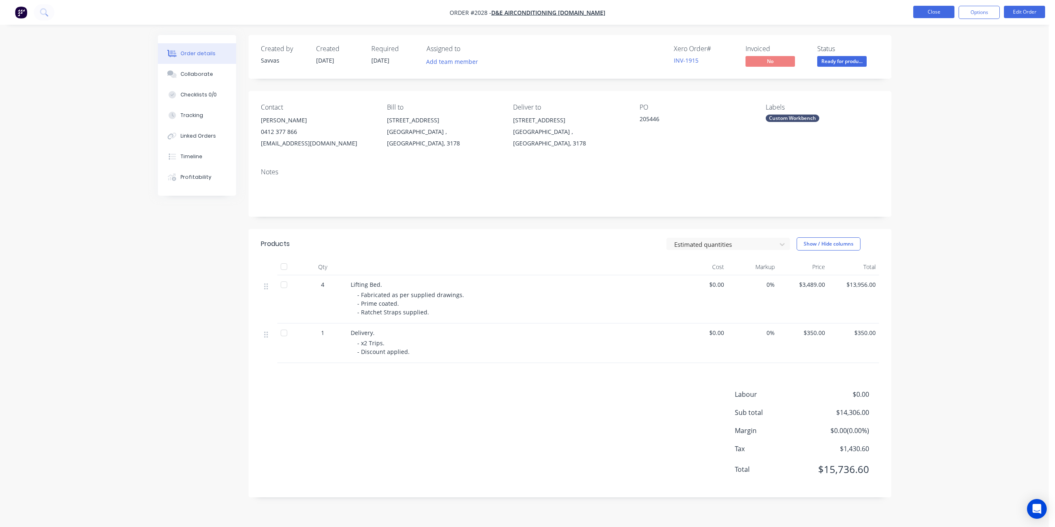
click at [926, 14] on button "Close" at bounding box center [933, 12] width 41 height 12
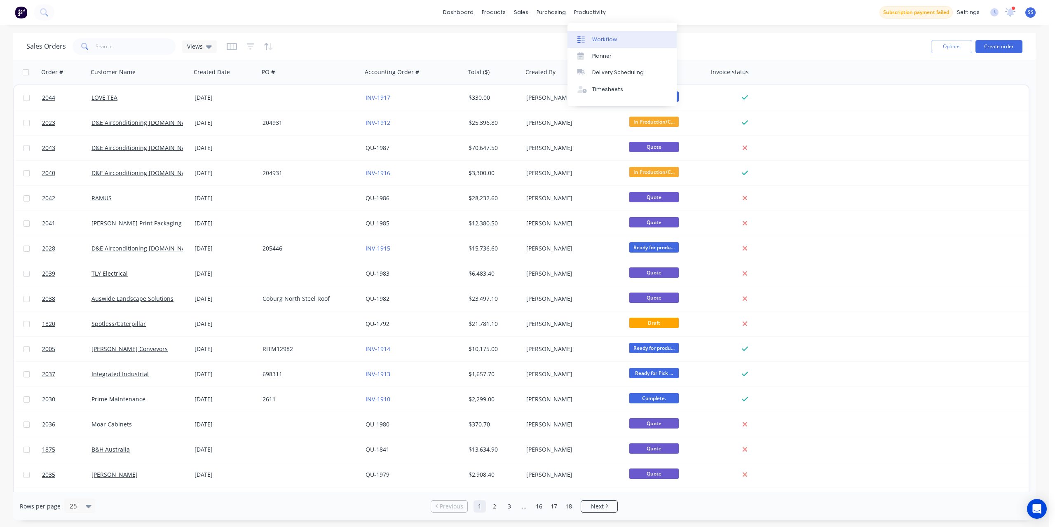
click at [589, 40] on div at bounding box center [583, 39] width 12 height 7
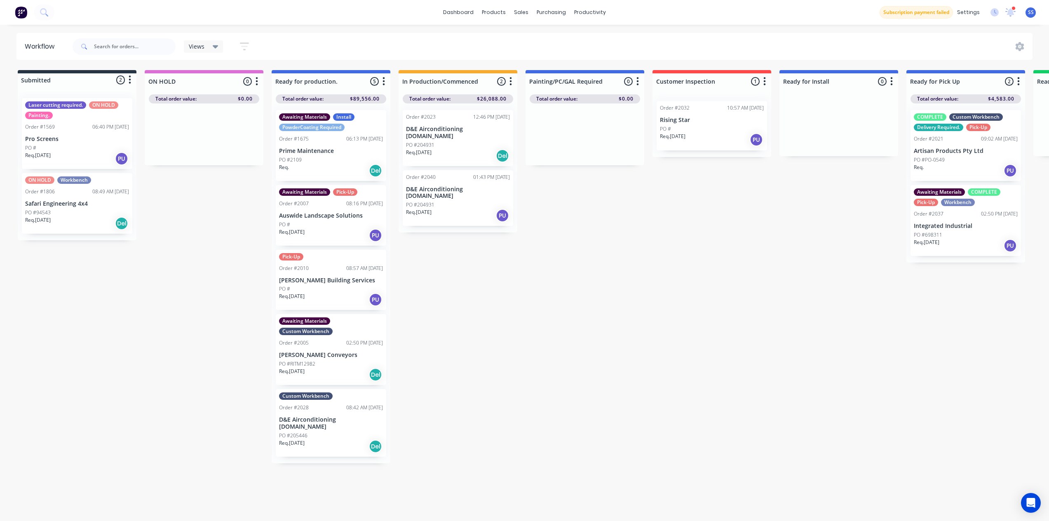
click at [468, 149] on div "Req. [DATE] Del" at bounding box center [458, 156] width 104 height 14
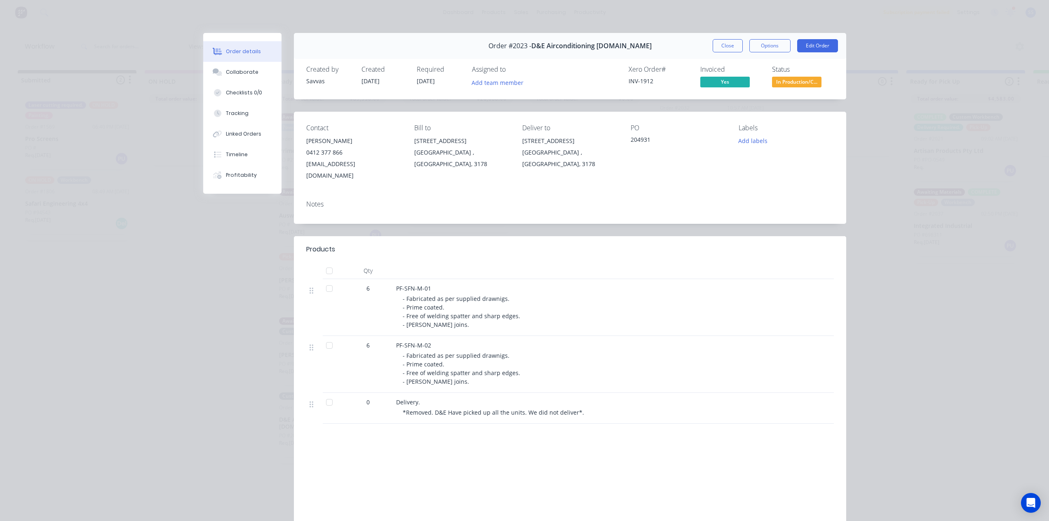
click at [735, 43] on button "Close" at bounding box center [727, 45] width 30 height 13
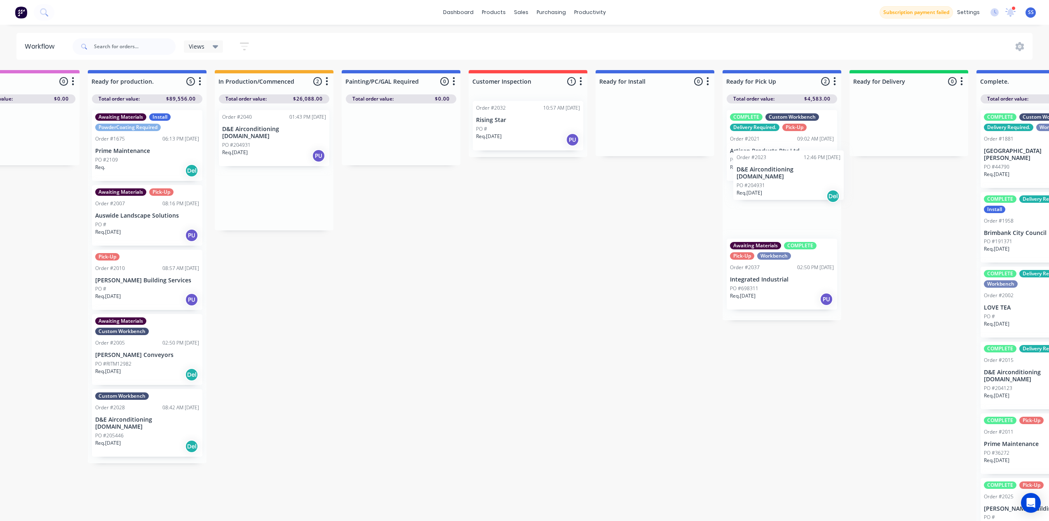
scroll to position [0, 187]
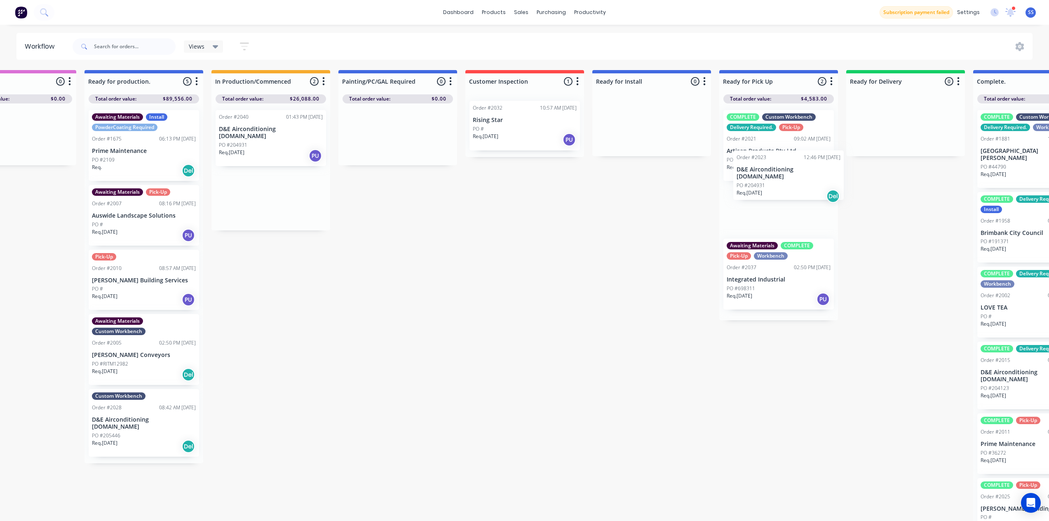
drag, startPoint x: 459, startPoint y: 142, endPoint x: 536, endPoint y: 204, distance: 98.7
click at [785, 184] on div "Submitted 2 Status colour #273444 hex #273444 Save Cancel Summaries Total order…" at bounding box center [554, 297] width 1494 height 455
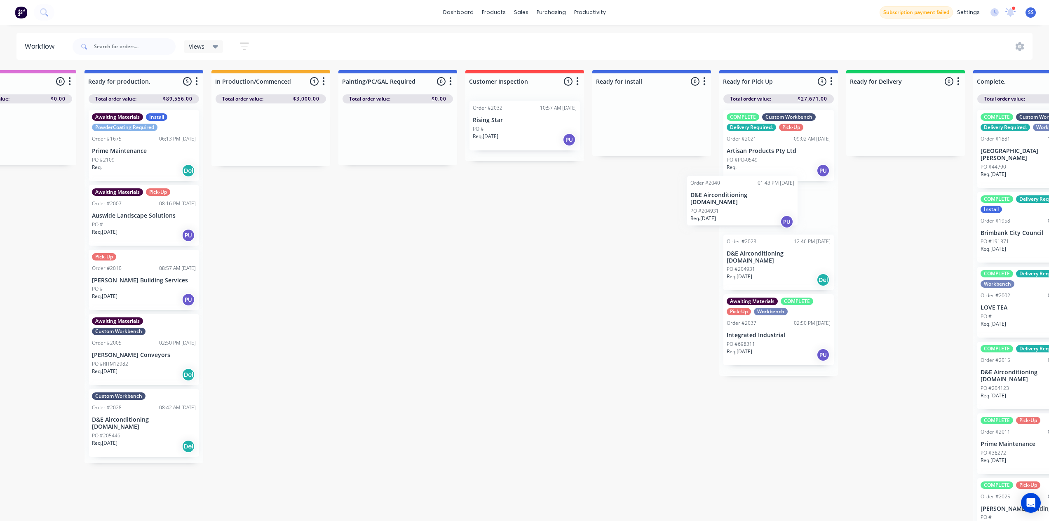
drag, startPoint x: 273, startPoint y: 140, endPoint x: 752, endPoint y: 206, distance: 482.9
click at [752, 206] on div "Submitted 2 Status colour #273444 hex #273444 Save Cancel Summaries Total order…" at bounding box center [554, 297] width 1494 height 455
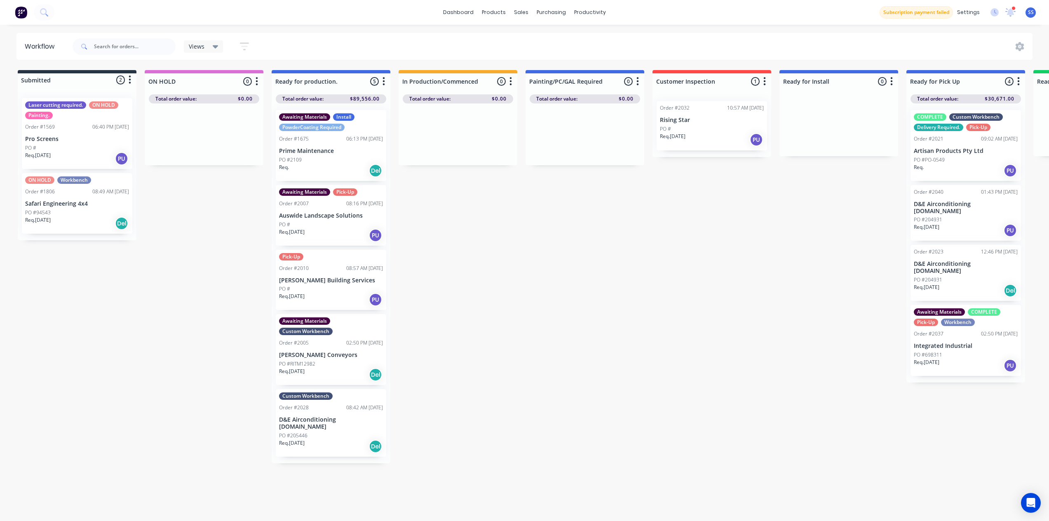
scroll to position [0, 2]
click at [945, 358] on div "Req. [DATE] PU" at bounding box center [964, 365] width 104 height 14
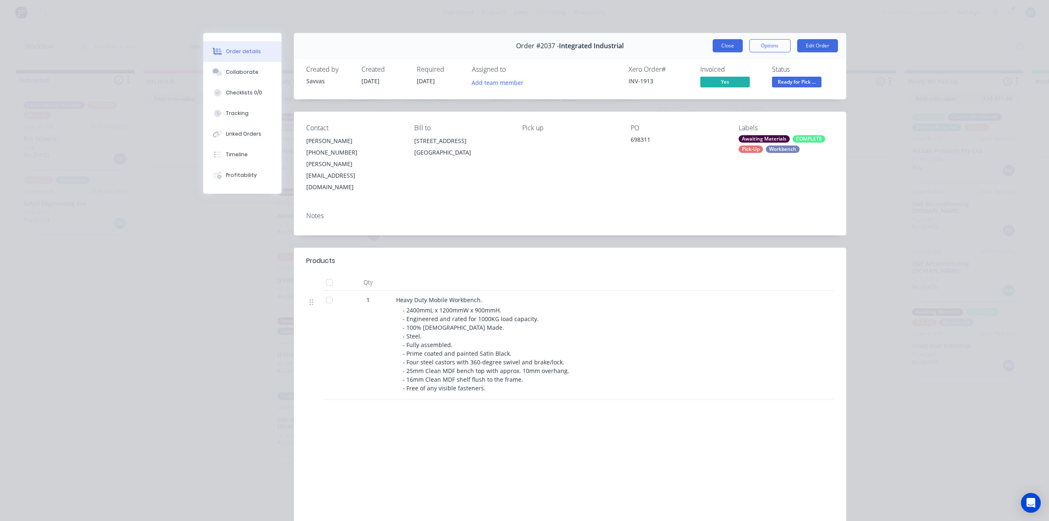
click at [716, 42] on button "Close" at bounding box center [727, 45] width 30 height 13
